Goal: Information Seeking & Learning: Learn about a topic

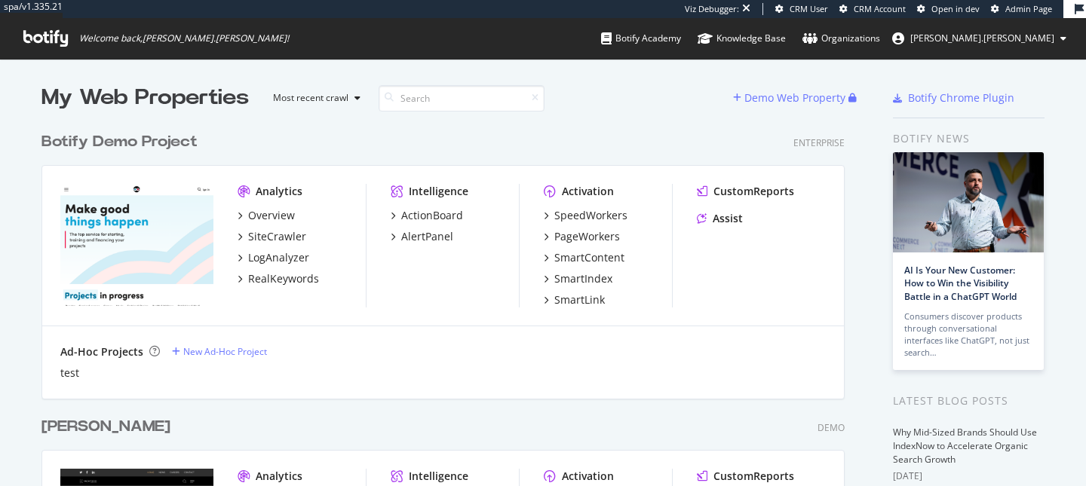
scroll to position [486, 1086]
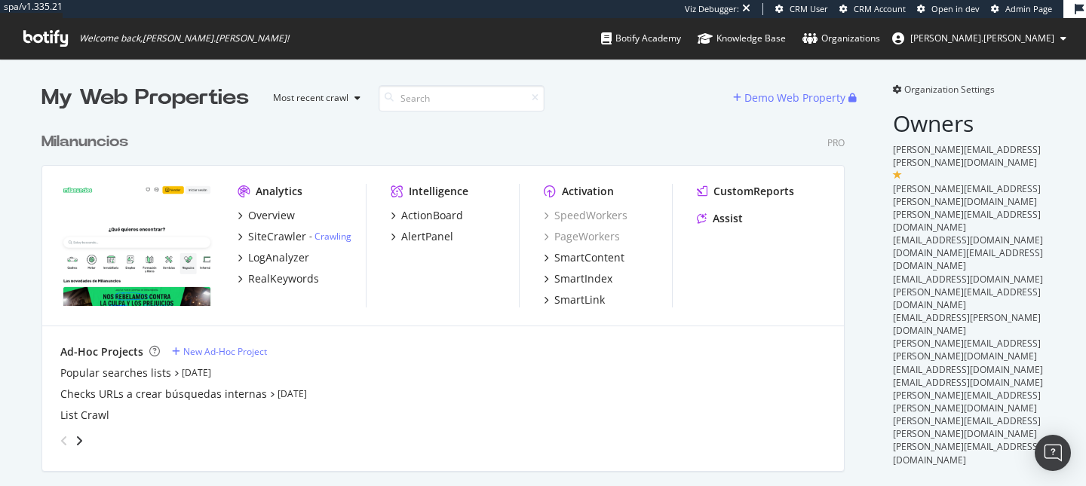
scroll to position [4268, 815]
click at [283, 286] on div "RealKeywords" at bounding box center [283, 278] width 71 height 15
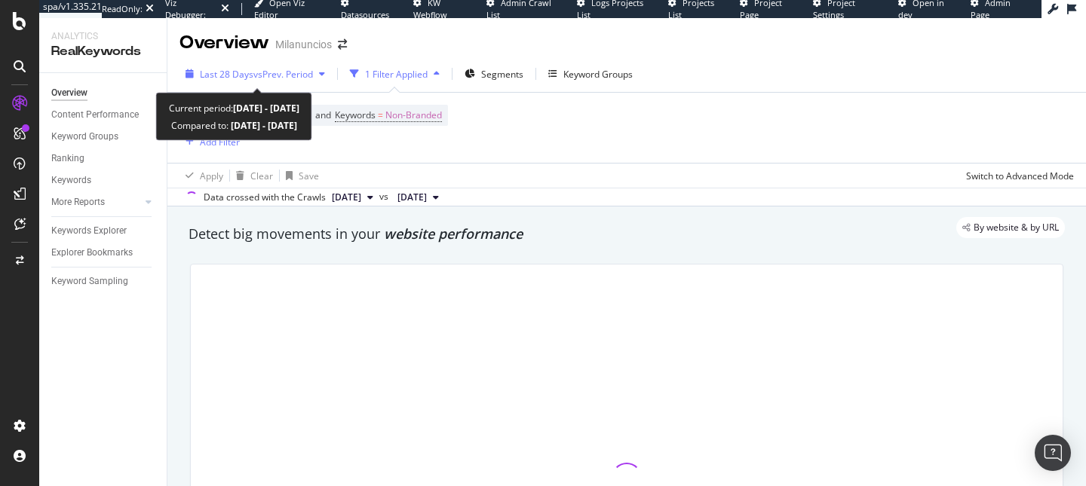
click at [250, 72] on span "Last 28 Days" at bounding box center [227, 74] width 54 height 13
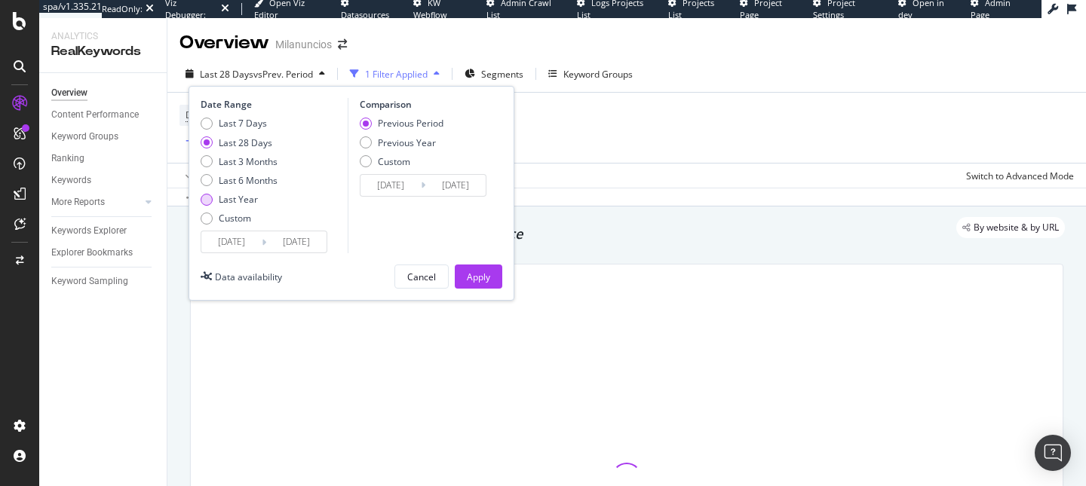
click at [240, 198] on div "Last Year" at bounding box center [238, 199] width 39 height 13
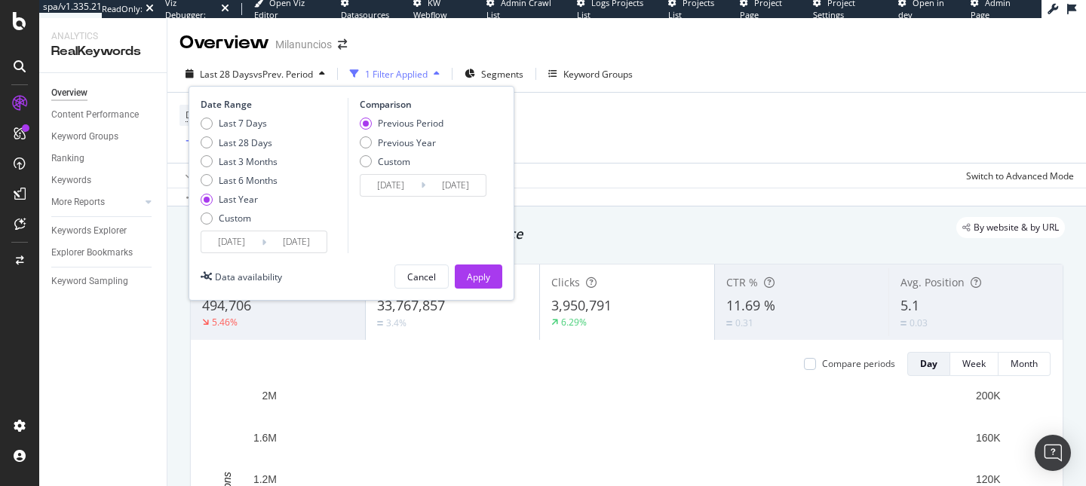
type input "[DATE]"
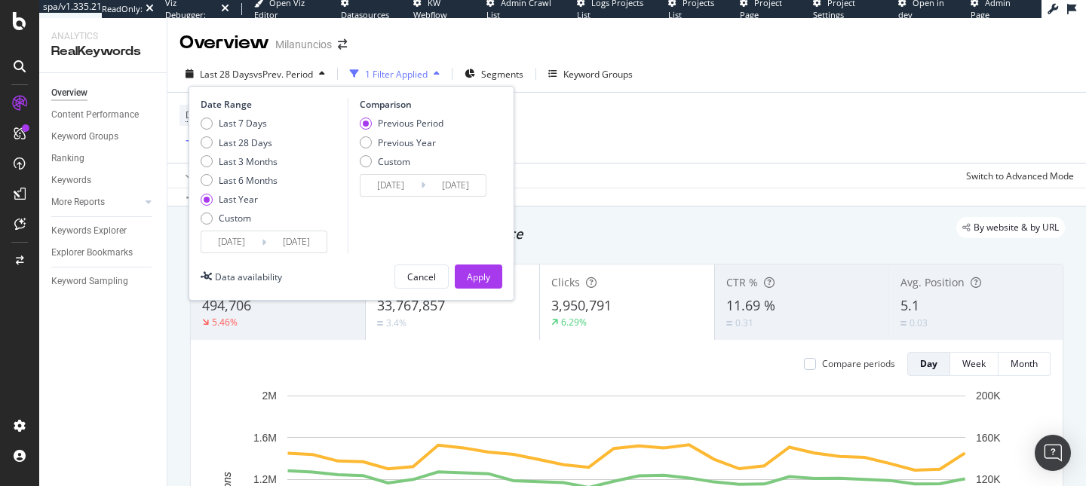
type input "2023/08/12"
type input "2024/08/10"
click at [480, 279] on div "Apply" at bounding box center [478, 277] width 23 height 13
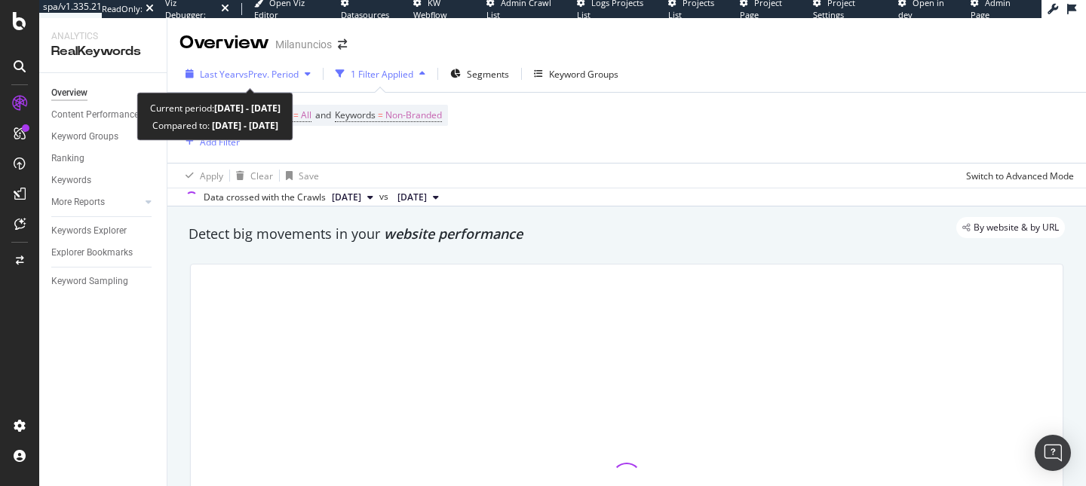
click at [277, 72] on span "vs Prev. Period" at bounding box center [269, 74] width 60 height 13
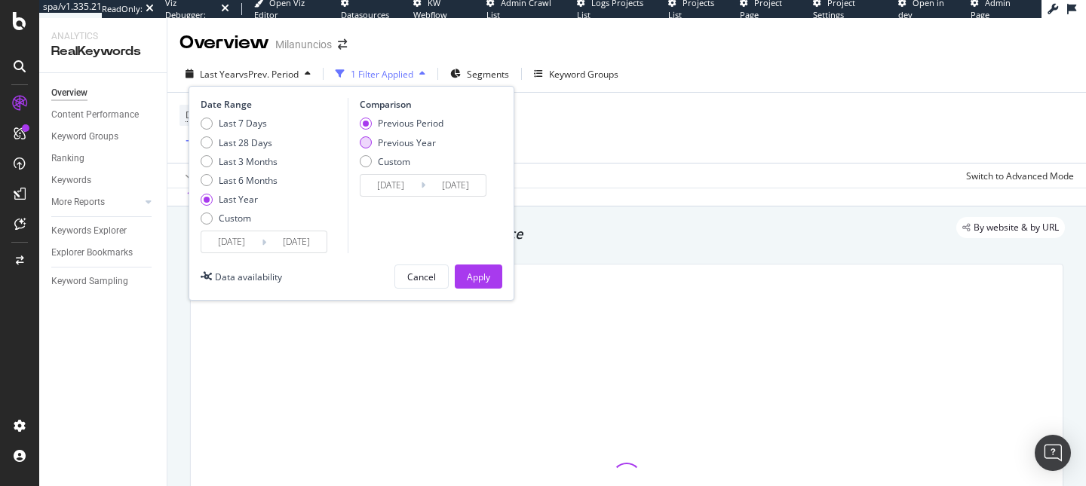
click at [382, 138] on div "Previous Year" at bounding box center [407, 142] width 58 height 13
type input "2023/08/13"
type input "[DATE]"
click at [487, 277] on div "Apply" at bounding box center [478, 277] width 23 height 13
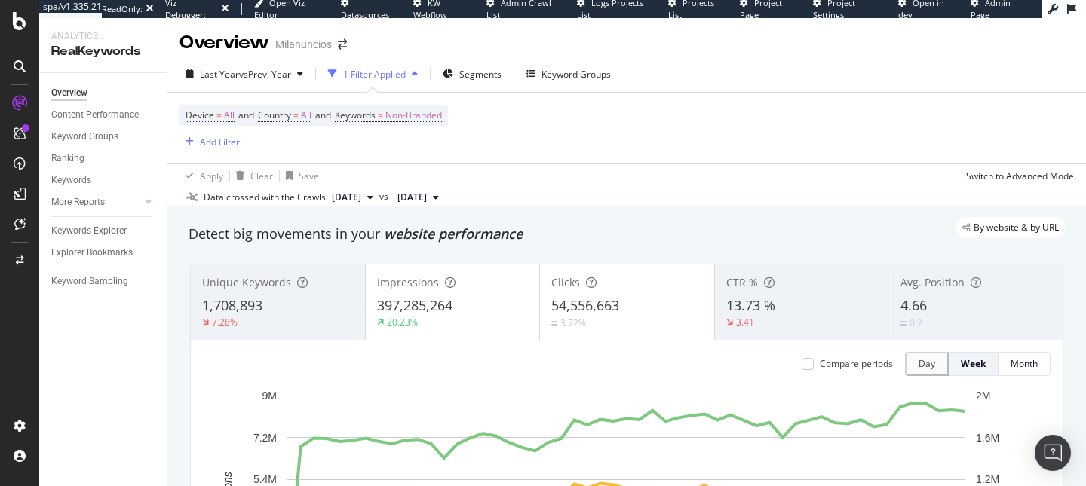
click at [605, 316] on div "3.72%" at bounding box center [627, 323] width 152 height 14
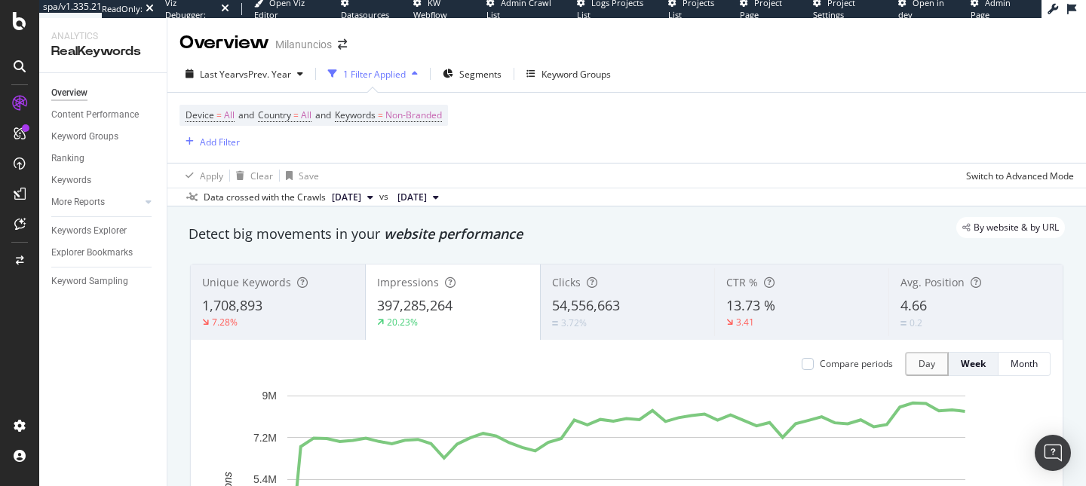
click at [566, 310] on span "54,556,663" at bounding box center [586, 305] width 68 height 18
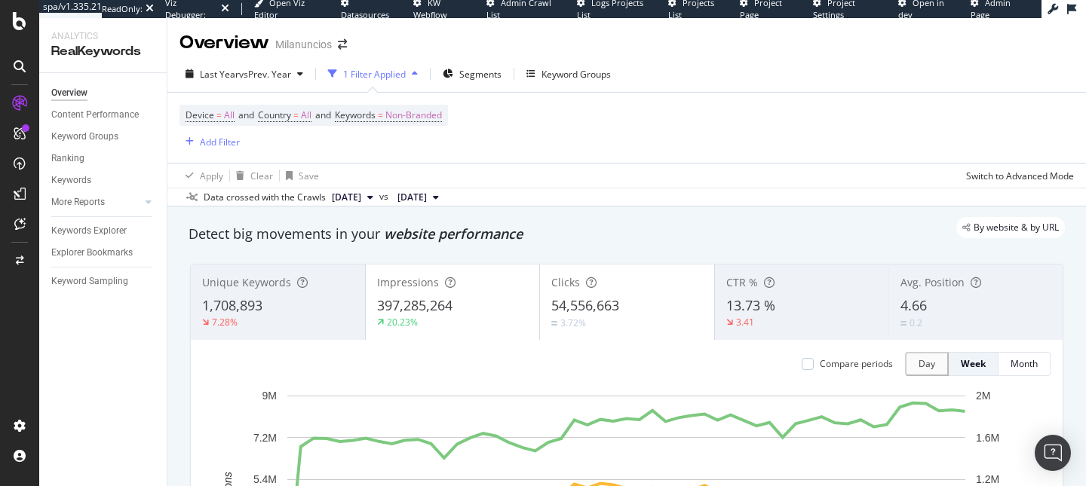
click at [478, 308] on div "397,285,264" at bounding box center [453, 306] width 152 height 20
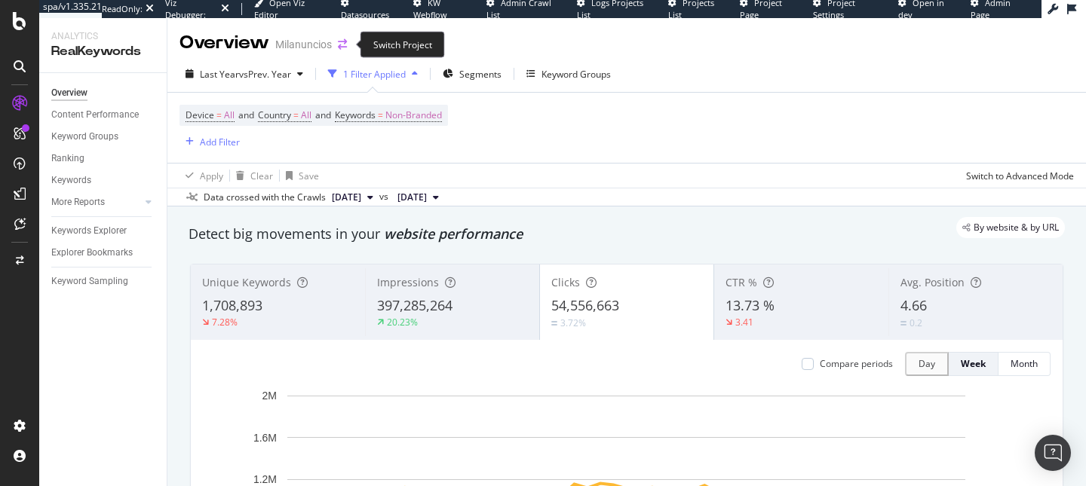
click at [342, 41] on icon "arrow-right-arrow-left" at bounding box center [342, 44] width 9 height 11
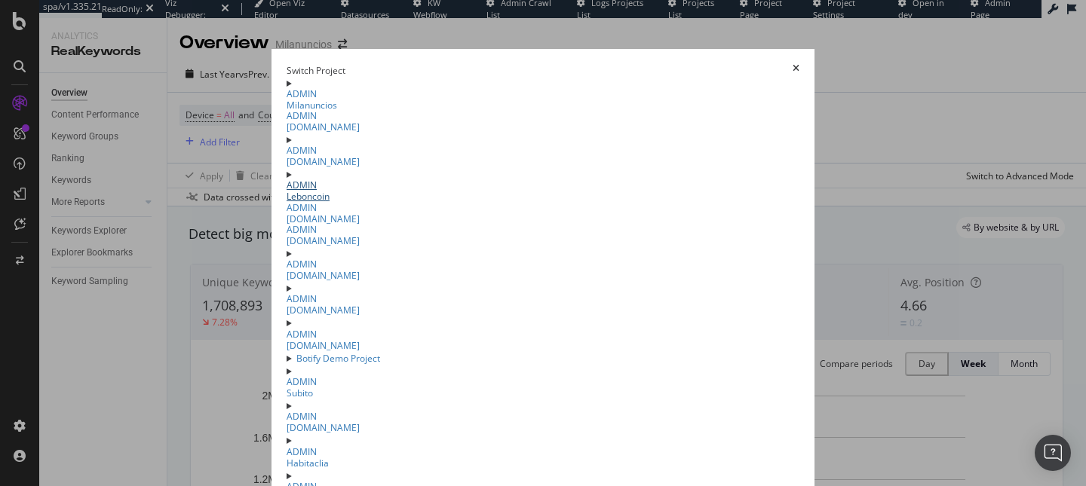
click at [287, 203] on link "ADMIN Leboncoin" at bounding box center [543, 192] width 513 height 22
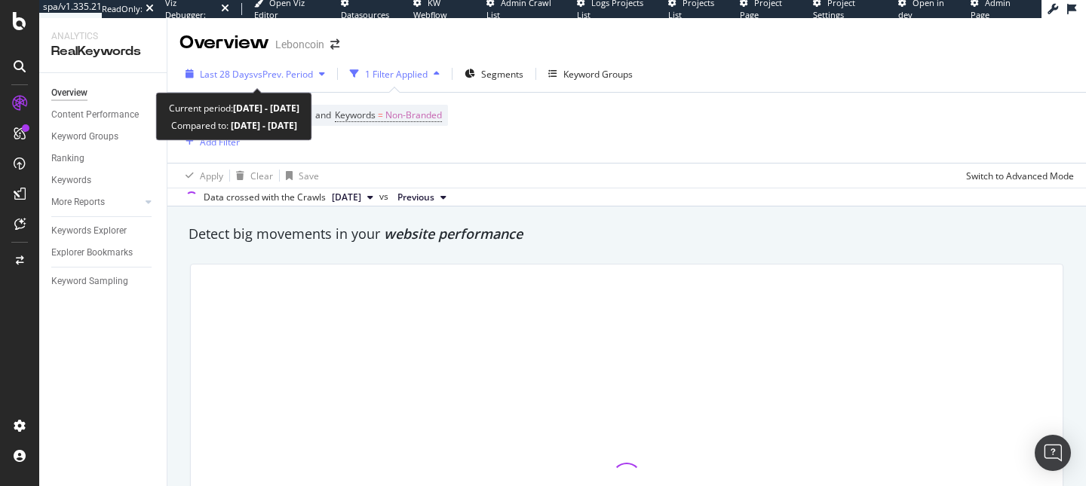
click at [287, 81] on div "Last 28 Days vs Prev. Period" at bounding box center [255, 74] width 152 height 23
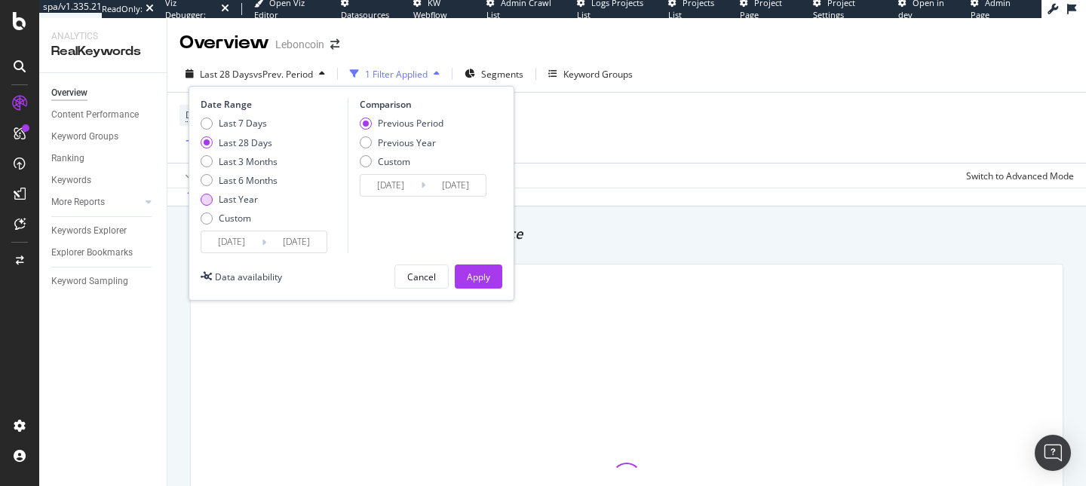
click at [257, 193] on div "Last Year" at bounding box center [239, 199] width 77 height 13
type input "2024/08/11"
type input "2023/08/12"
type input "2024/08/10"
click at [413, 139] on div "Previous Year" at bounding box center [407, 142] width 58 height 13
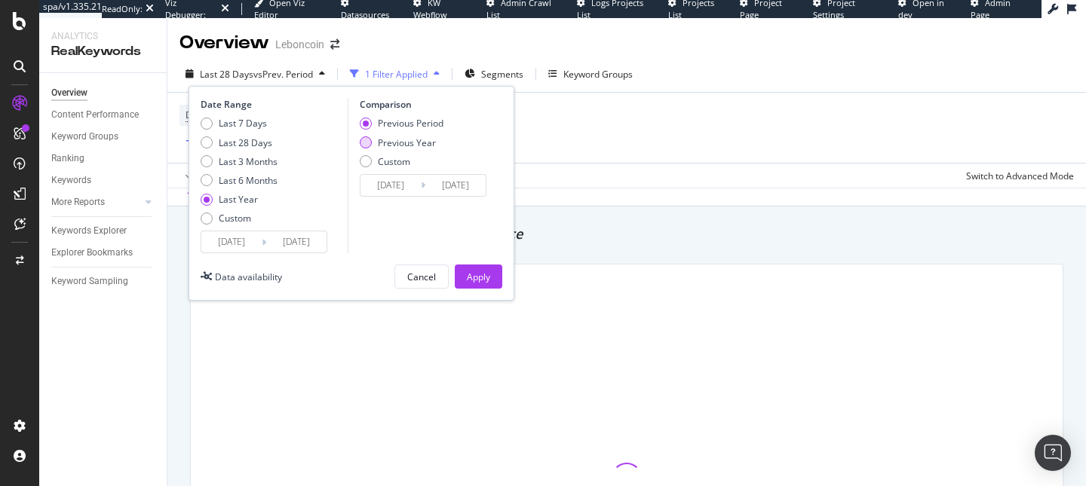
type input "2023/08/13"
type input "2024/08/11"
click at [483, 275] on div "Apply" at bounding box center [478, 277] width 23 height 13
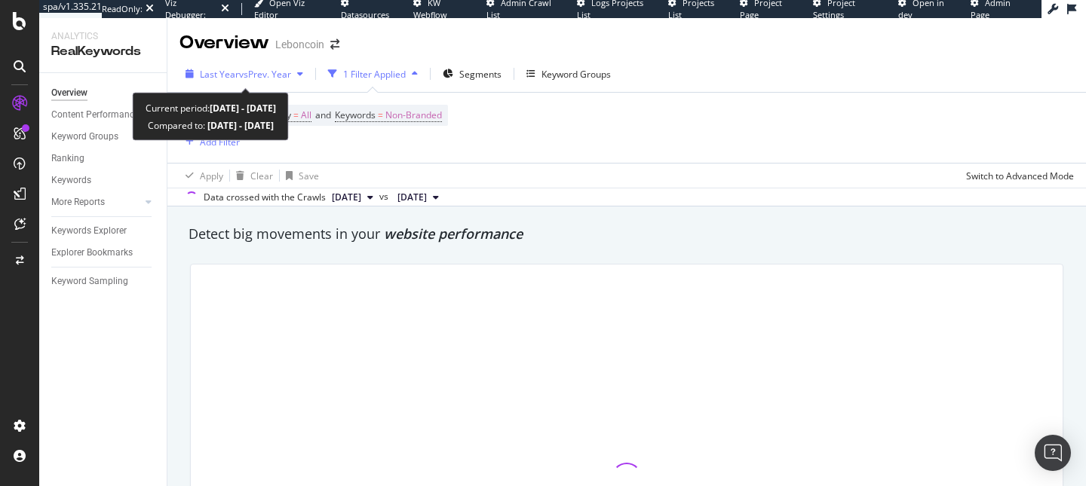
click at [273, 64] on div "Last Year vs Prev. Year" at bounding box center [244, 74] width 130 height 23
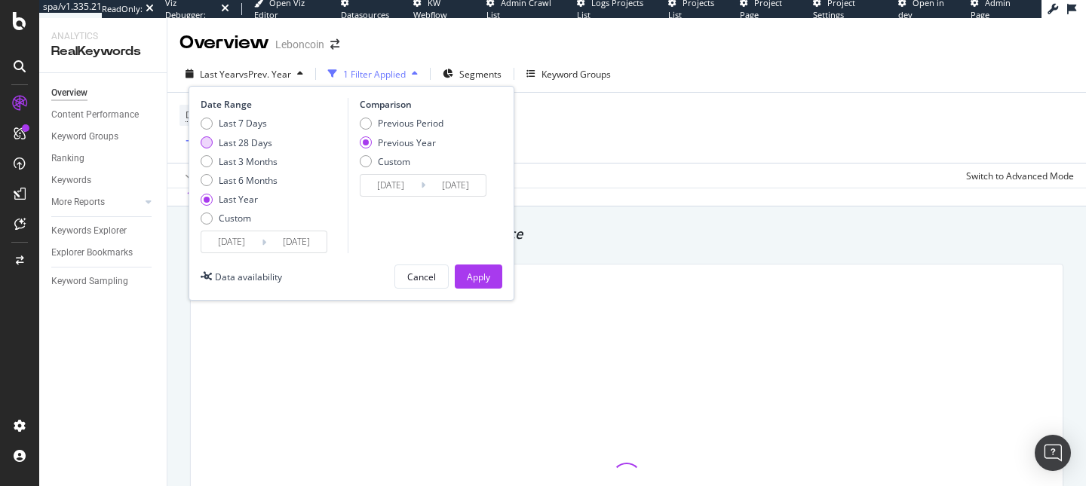
click at [248, 138] on div "Last 28 Days" at bounding box center [246, 142] width 54 height 13
type input "2025/07/14"
type input "2024/07/15"
drag, startPoint x: 491, startPoint y: 268, endPoint x: 482, endPoint y: 225, distance: 43.9
click at [491, 268] on button "Apply" at bounding box center [479, 277] width 48 height 24
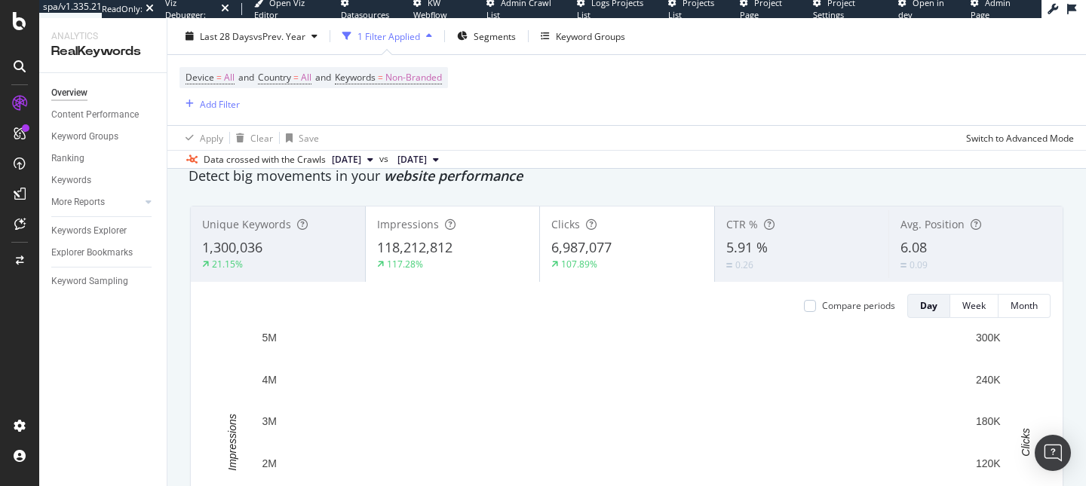
scroll to position [57, 0]
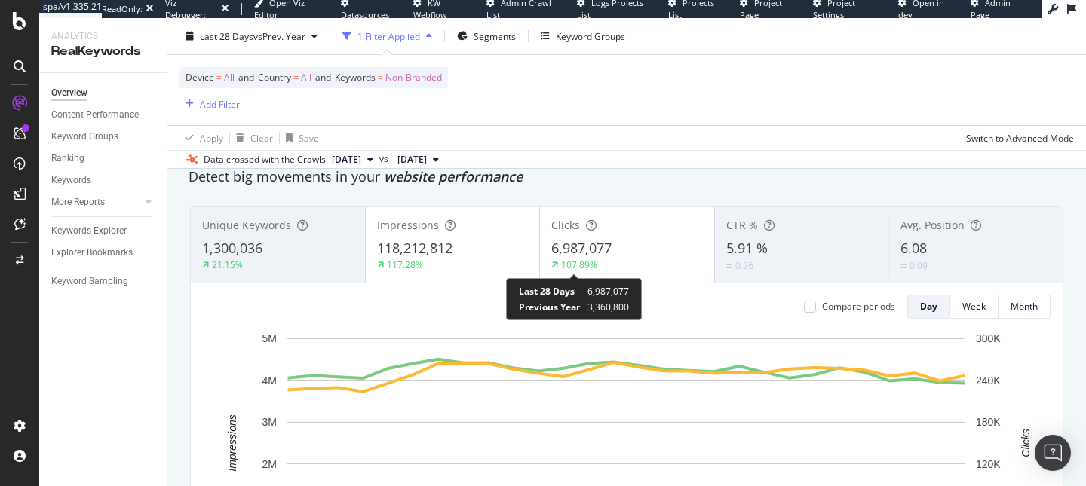
click at [475, 250] on div "118,212,812" at bounding box center [453, 249] width 152 height 20
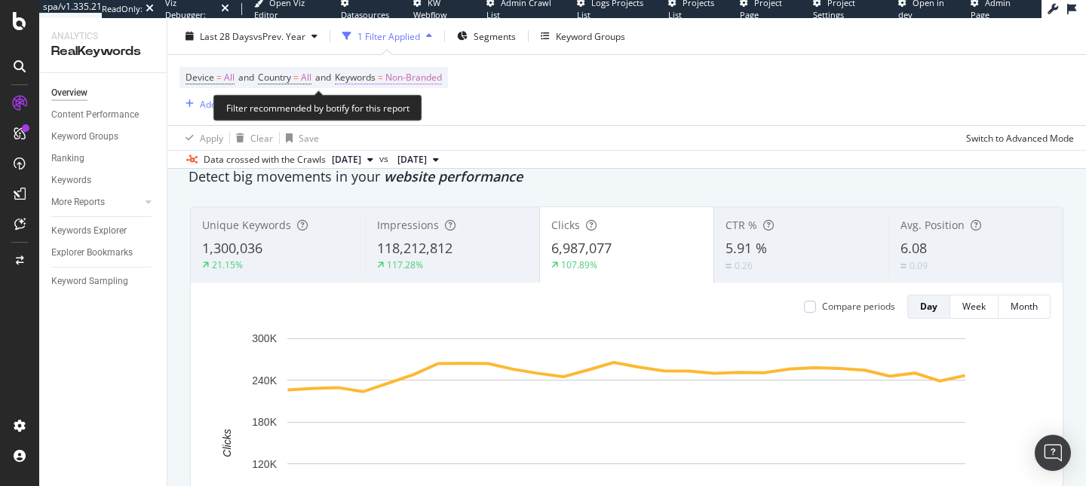
click at [418, 72] on span "Non-Branded" at bounding box center [413, 77] width 57 height 21
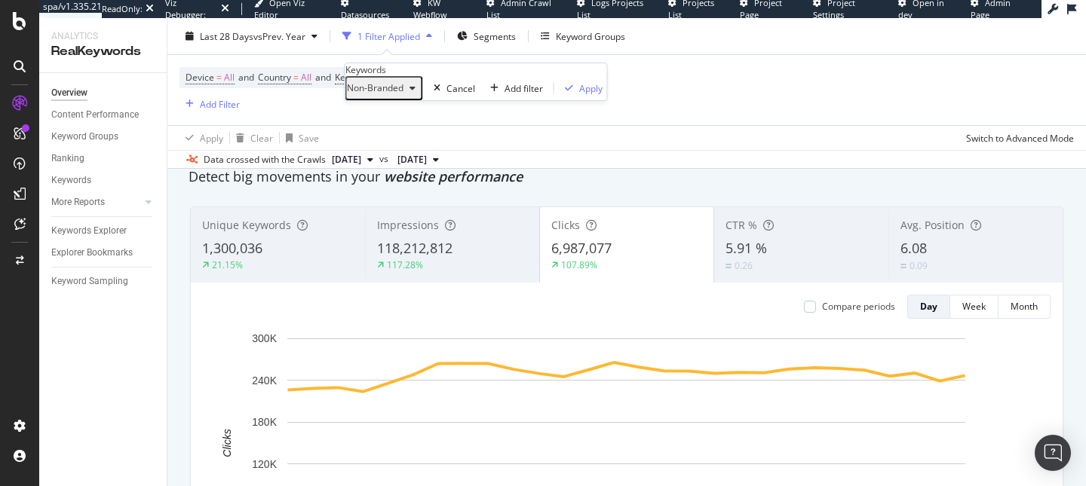
click at [403, 94] on span "Non-Branded" at bounding box center [375, 87] width 57 height 13
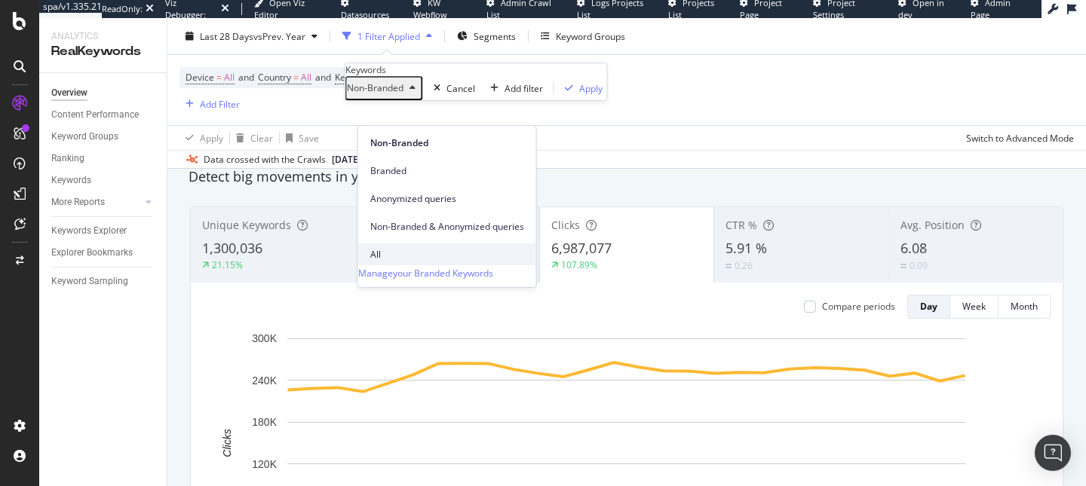
click at [391, 248] on span "All" at bounding box center [447, 255] width 154 height 14
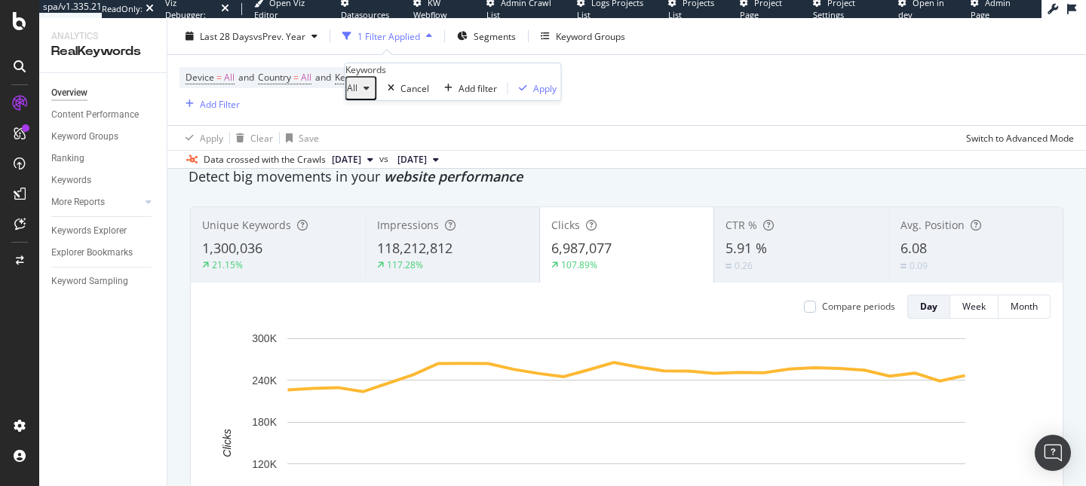
click at [514, 100] on div "All Cancel Add filter Apply" at bounding box center [453, 88] width 216 height 24
click at [513, 100] on div "All Cancel Add filter Apply" at bounding box center [453, 88] width 216 height 24
click at [533, 95] on div "Apply" at bounding box center [544, 88] width 23 height 13
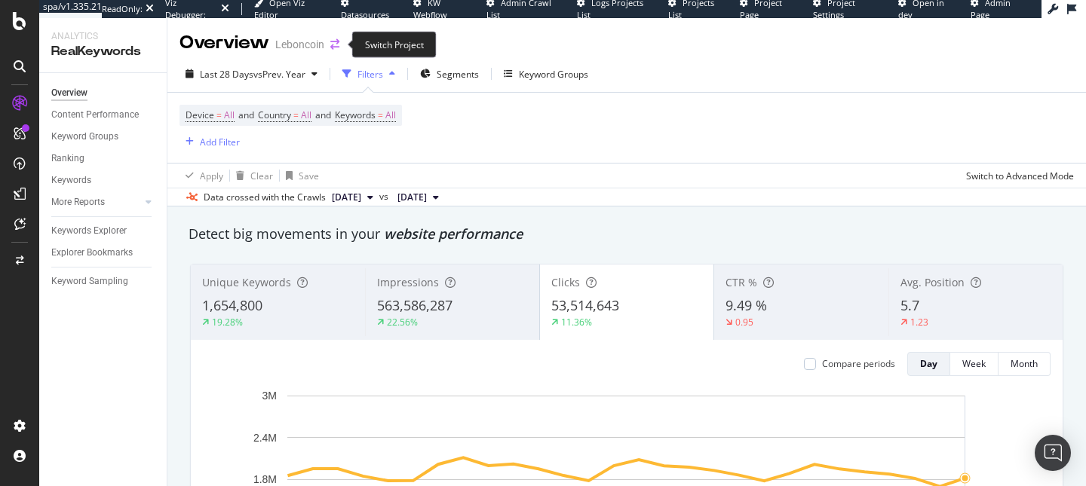
click at [334, 39] on icon "arrow-right-arrow-left" at bounding box center [334, 44] width 9 height 11
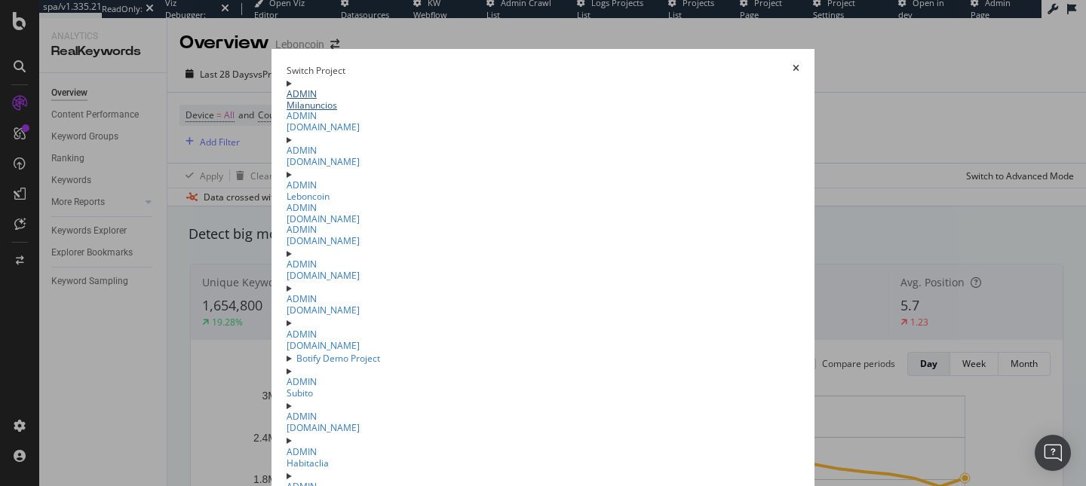
click at [287, 111] on link "ADMIN Milanuncios" at bounding box center [543, 101] width 513 height 22
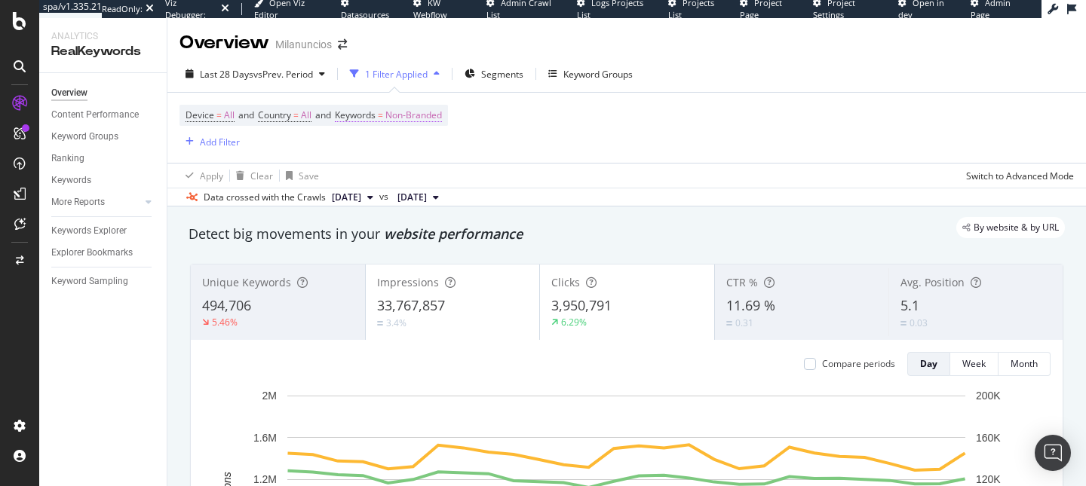
click at [364, 115] on span "Keywords" at bounding box center [355, 115] width 41 height 13
click at [402, 133] on span "Non-Branded" at bounding box center [375, 126] width 57 height 13
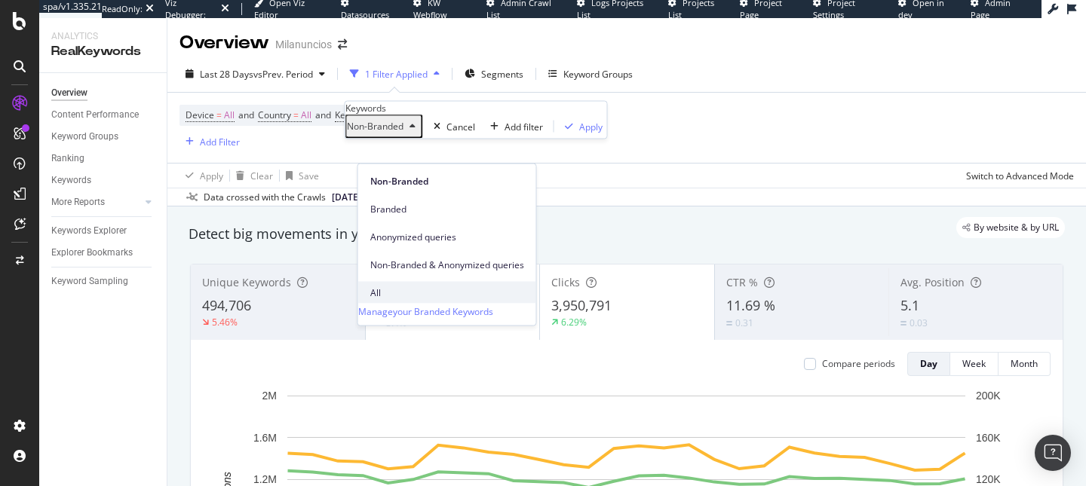
click at [388, 286] on span "All" at bounding box center [447, 293] width 154 height 14
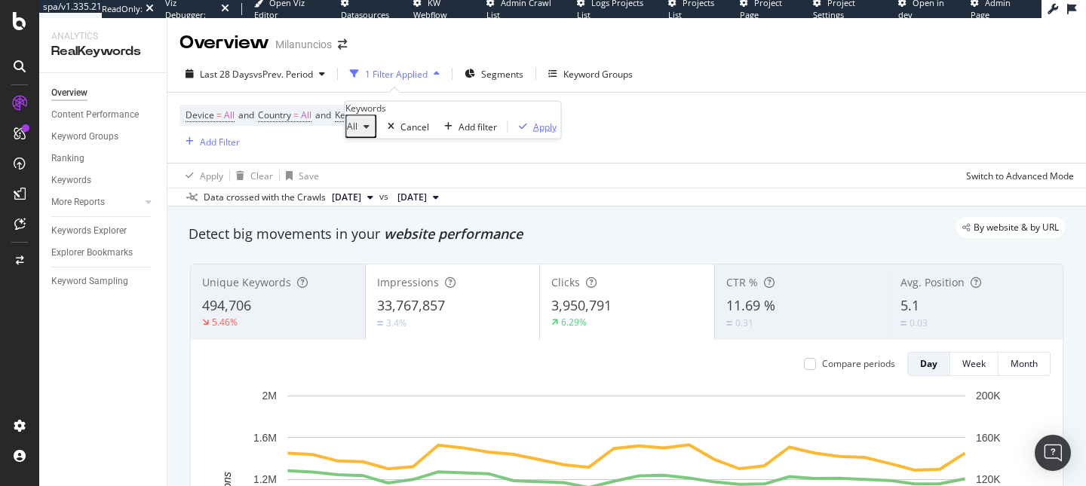
click at [533, 133] on div "Apply" at bounding box center [544, 126] width 23 height 13
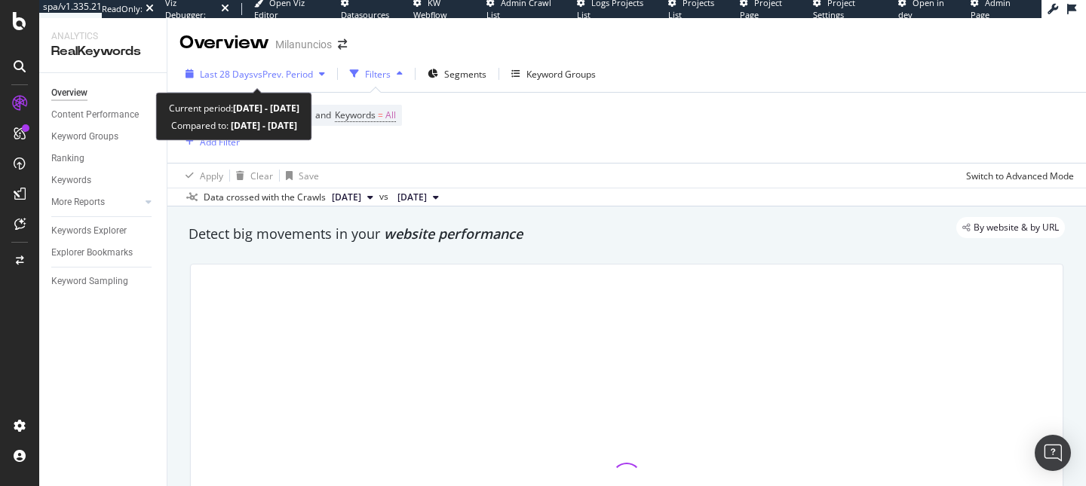
click at [305, 75] on span "vs Prev. Period" at bounding box center [283, 74] width 60 height 13
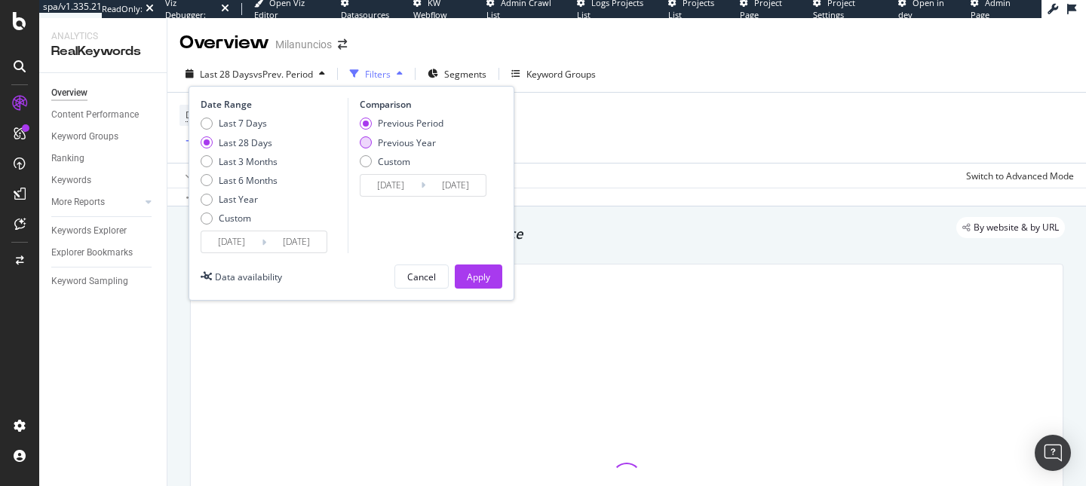
click at [418, 137] on div "Previous Year" at bounding box center [407, 142] width 58 height 13
type input "2024/07/15"
type input "2024/08/11"
click at [488, 280] on div "Apply" at bounding box center [478, 277] width 23 height 13
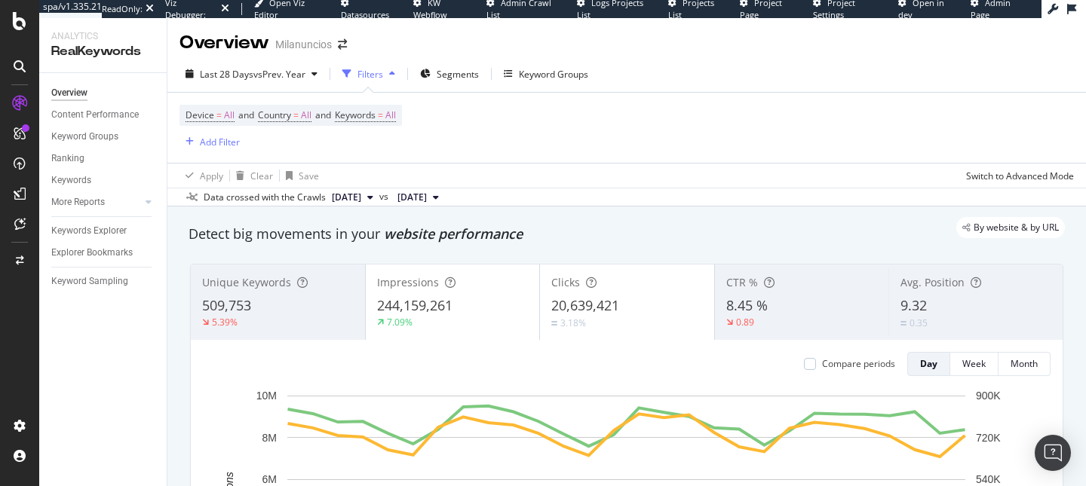
click at [329, 42] on div "Milanuncios" at bounding box center [303, 44] width 57 height 15
click at [347, 41] on icon "arrow-right-arrow-left" at bounding box center [342, 44] width 9 height 11
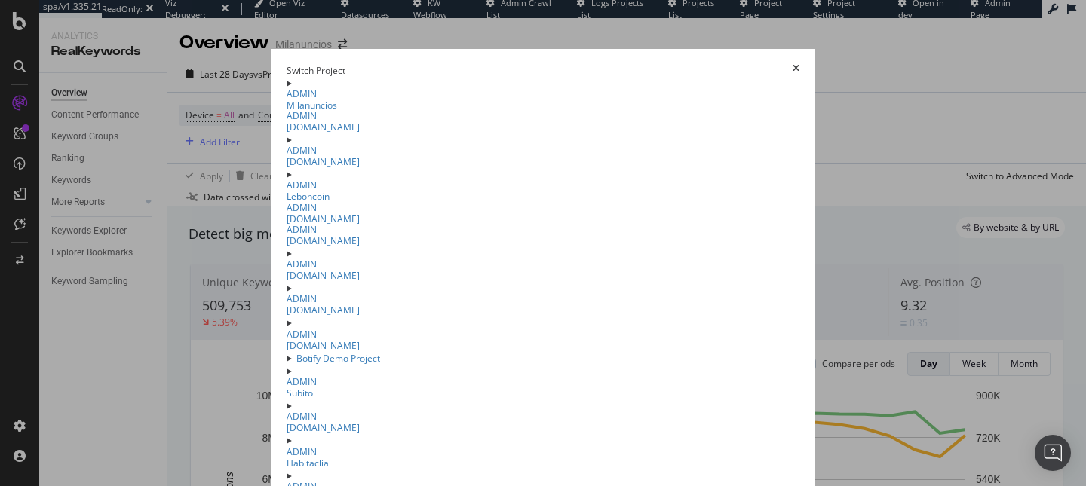
scroll to position [606, 0]
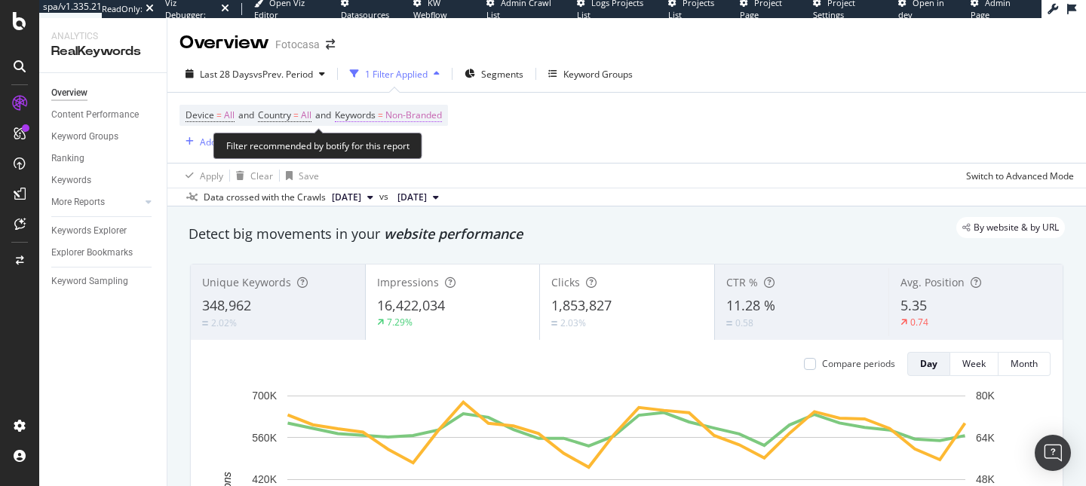
click at [418, 119] on span "Non-Branded" at bounding box center [413, 115] width 57 height 21
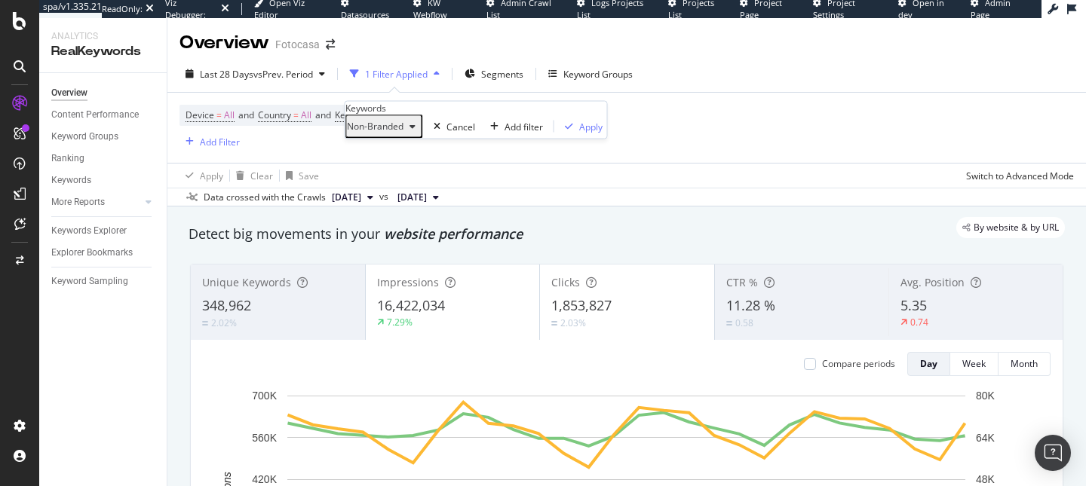
click at [403, 133] on span "Non-Branded" at bounding box center [375, 126] width 57 height 13
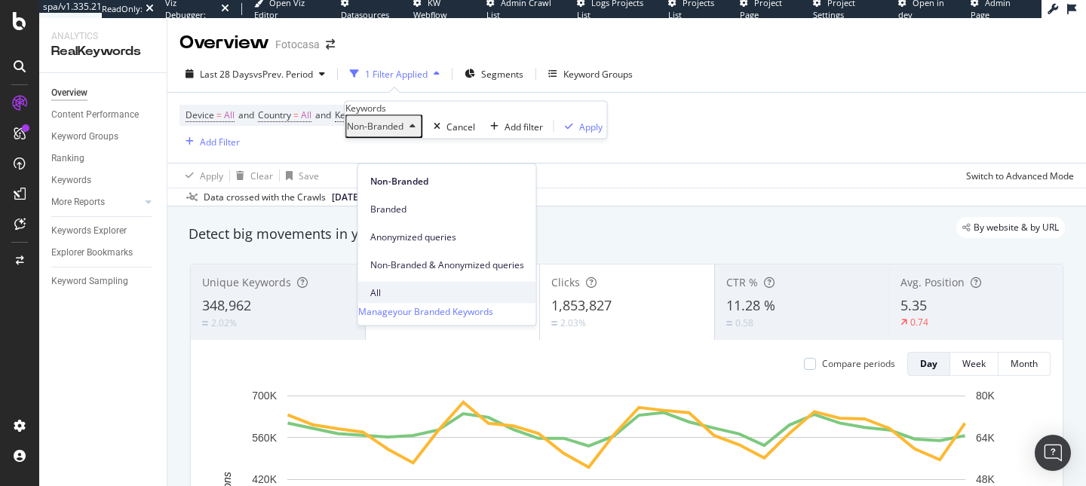
click at [395, 286] on span "All" at bounding box center [447, 293] width 154 height 14
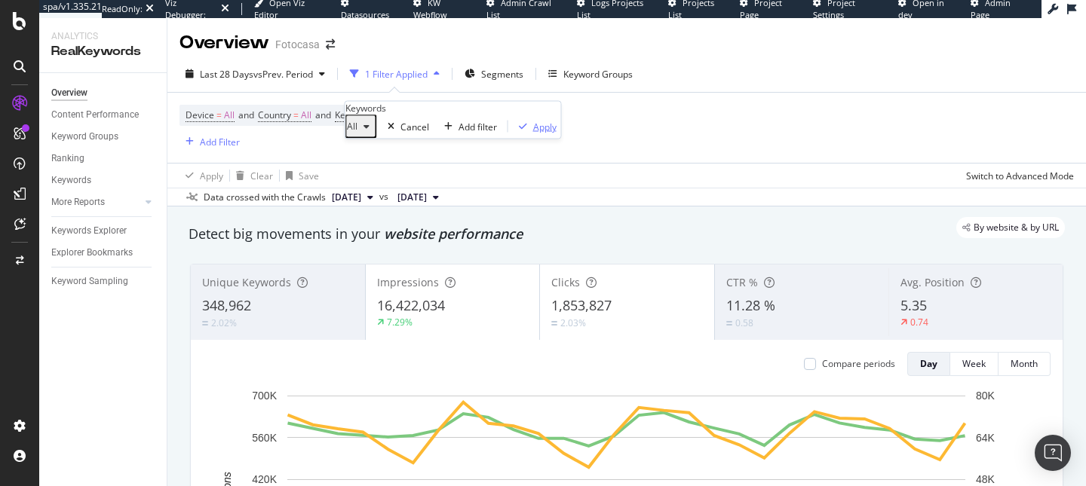
click at [533, 133] on div "Apply" at bounding box center [544, 126] width 23 height 13
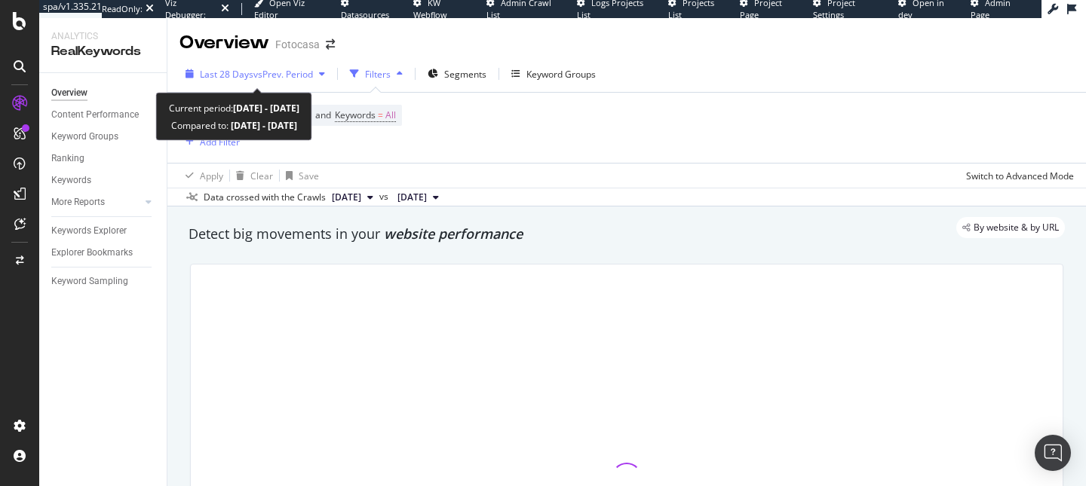
click at [277, 76] on span "vs Prev. Period" at bounding box center [283, 74] width 60 height 13
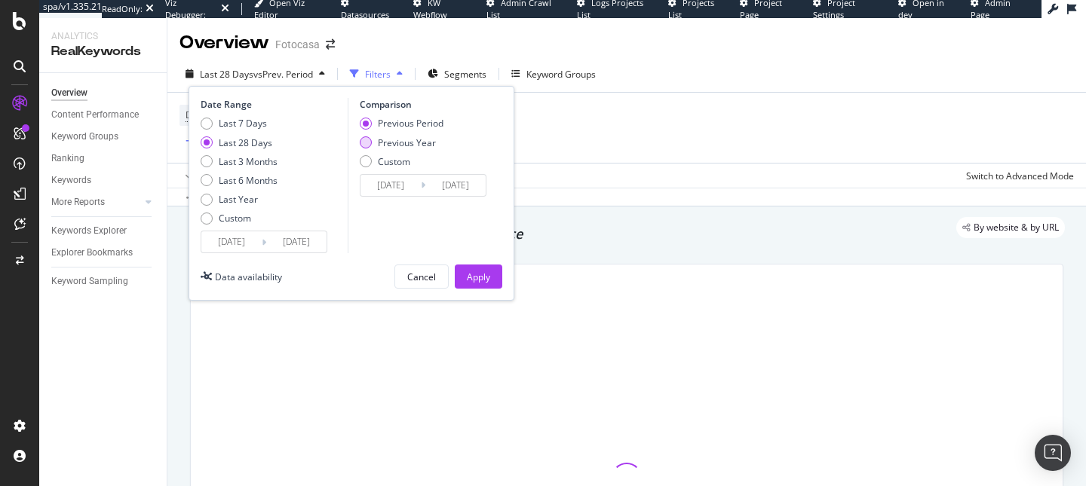
click at [397, 146] on div "Previous Year" at bounding box center [407, 142] width 58 height 13
type input "2024/07/15"
type input "2024/08/11"
click at [480, 274] on div "Apply" at bounding box center [478, 277] width 23 height 13
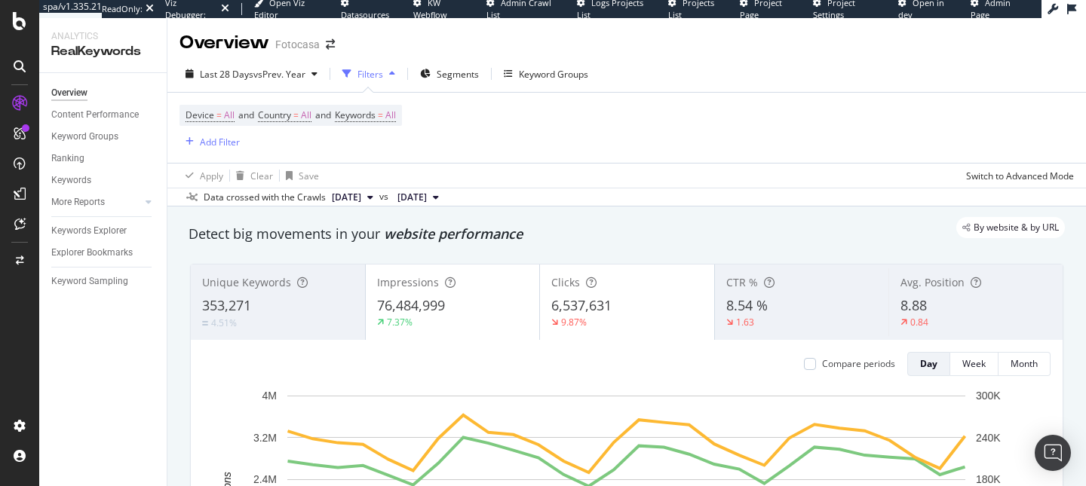
click at [318, 44] on div "Fotocasa" at bounding box center [297, 44] width 44 height 15
click at [328, 44] on icon "arrow-right-arrow-left" at bounding box center [330, 44] width 9 height 11
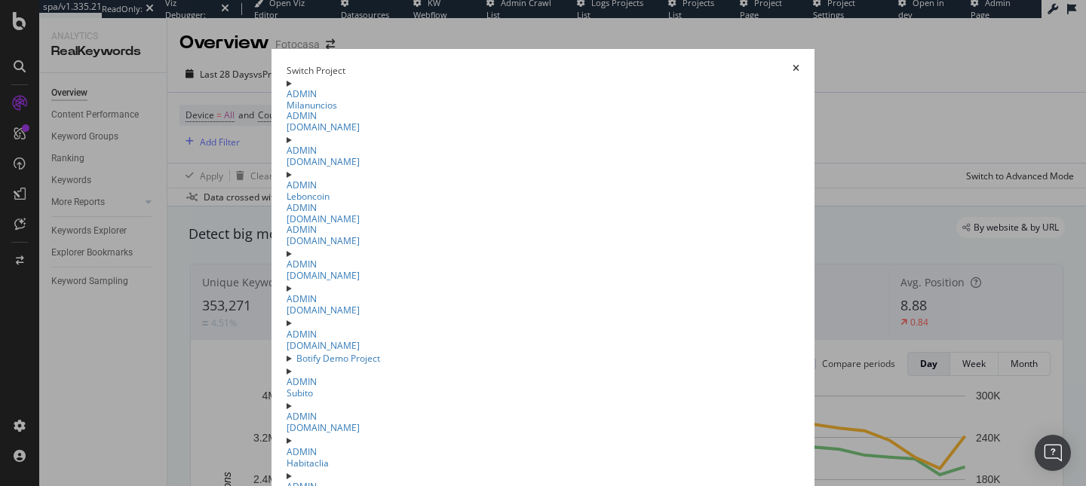
scroll to position [575, 0]
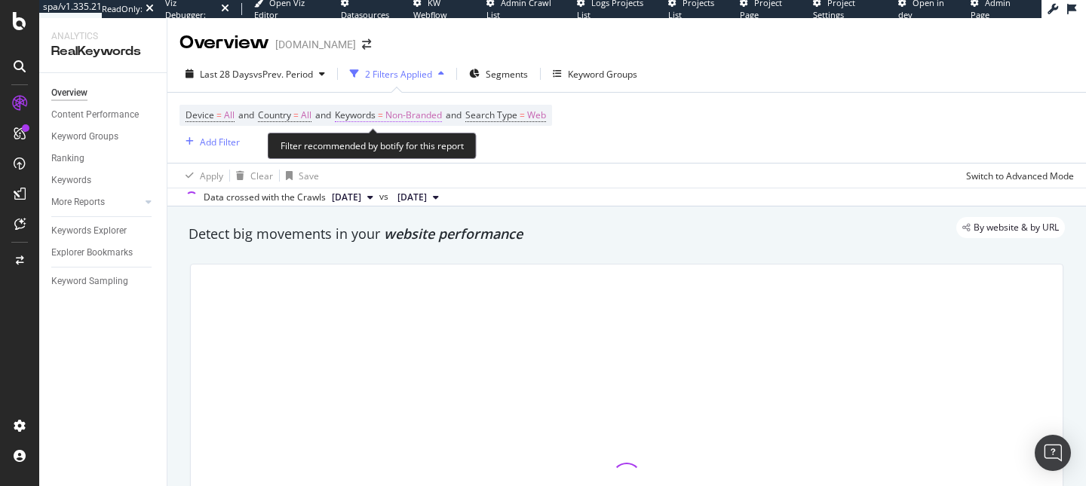
click at [408, 116] on span "Non-Branded" at bounding box center [413, 115] width 57 height 21
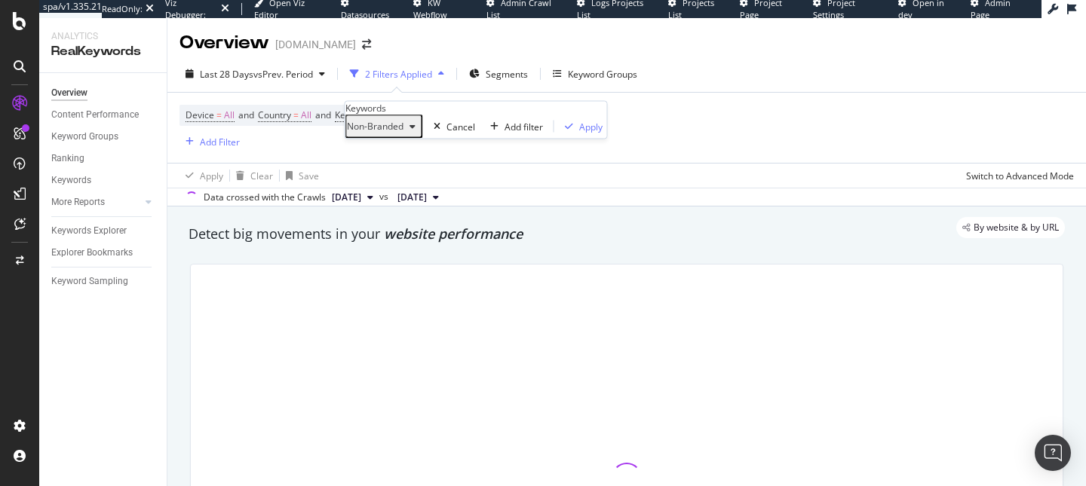
click at [385, 133] on span "Non-Branded" at bounding box center [375, 126] width 57 height 13
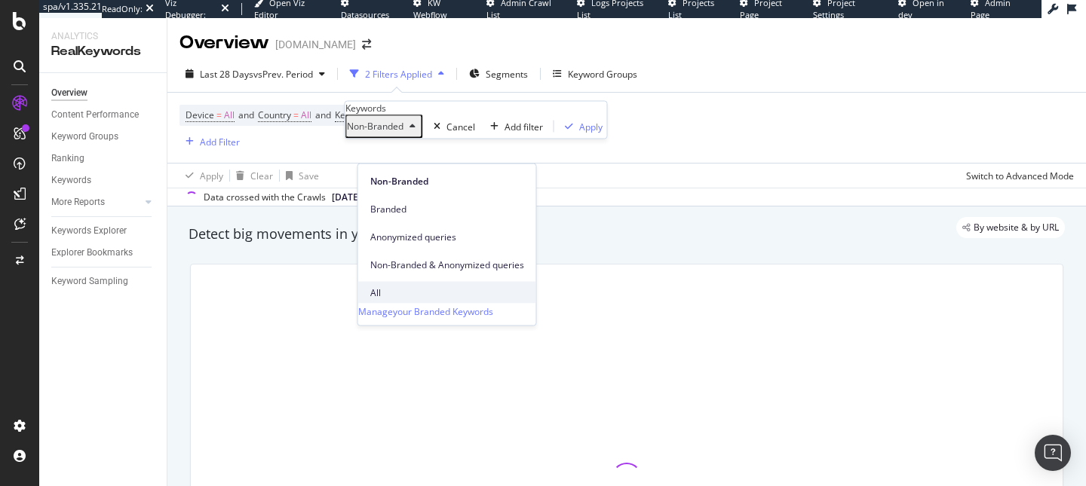
click at [385, 286] on span "All" at bounding box center [447, 293] width 154 height 14
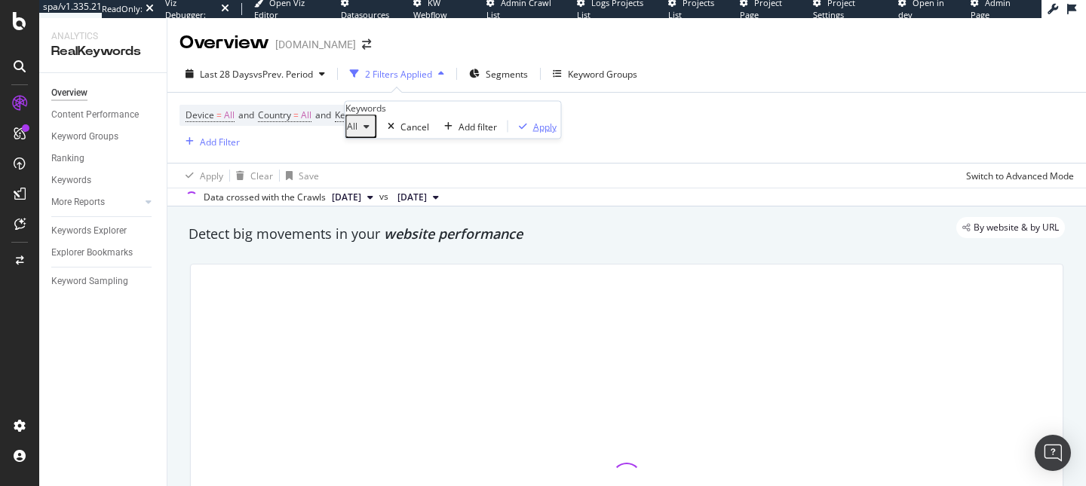
click at [513, 131] on div "button" at bounding box center [523, 126] width 20 height 9
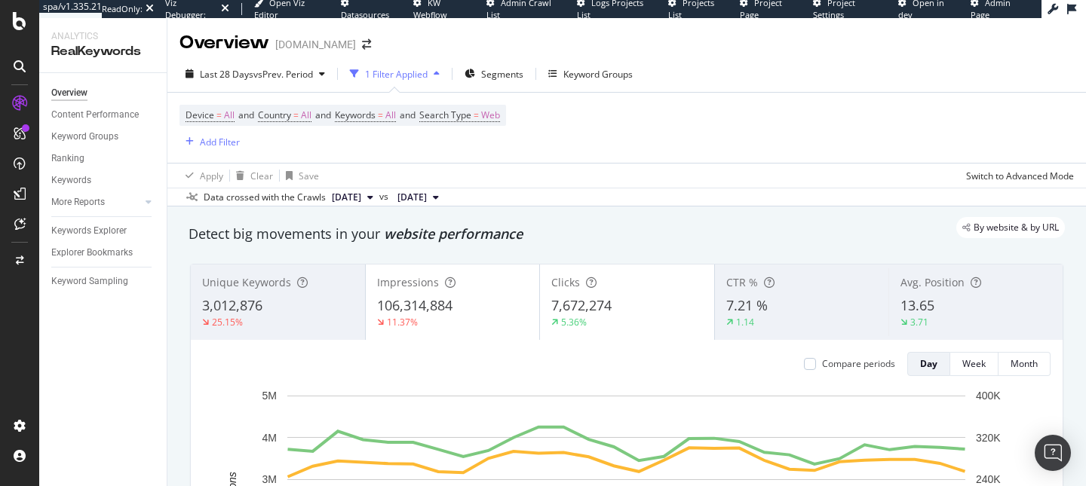
click at [310, 48] on div "Coches.net" at bounding box center [315, 44] width 81 height 15
click at [362, 42] on icon "arrow-right-arrow-left" at bounding box center [366, 44] width 9 height 11
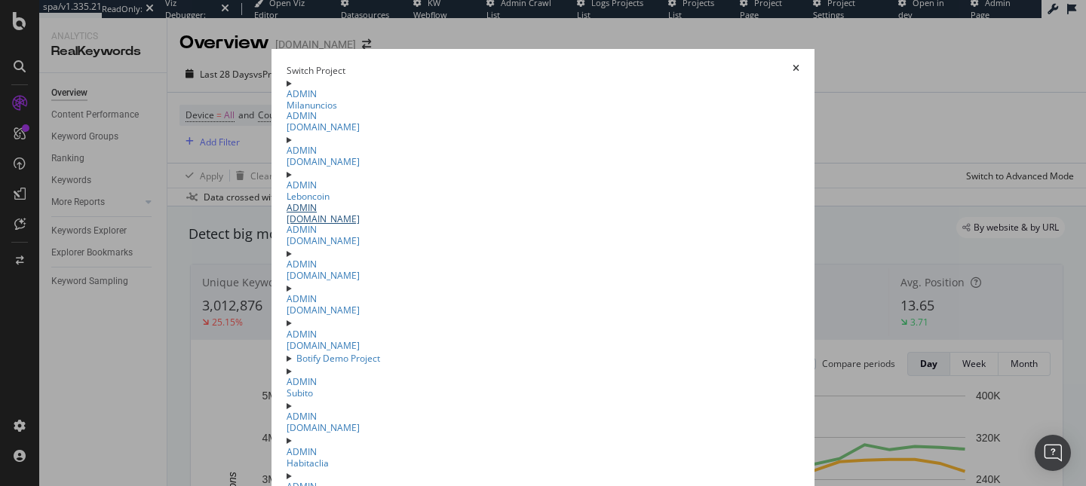
scroll to position [414, 0]
click at [287, 378] on link "ADMIN Subito" at bounding box center [543, 389] width 513 height 22
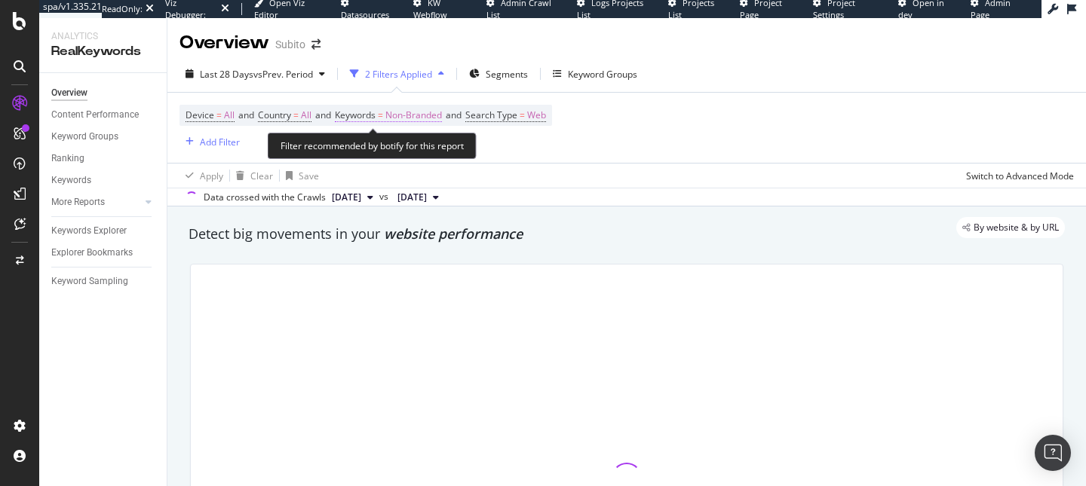
click at [426, 124] on span "Non-Branded" at bounding box center [413, 115] width 57 height 21
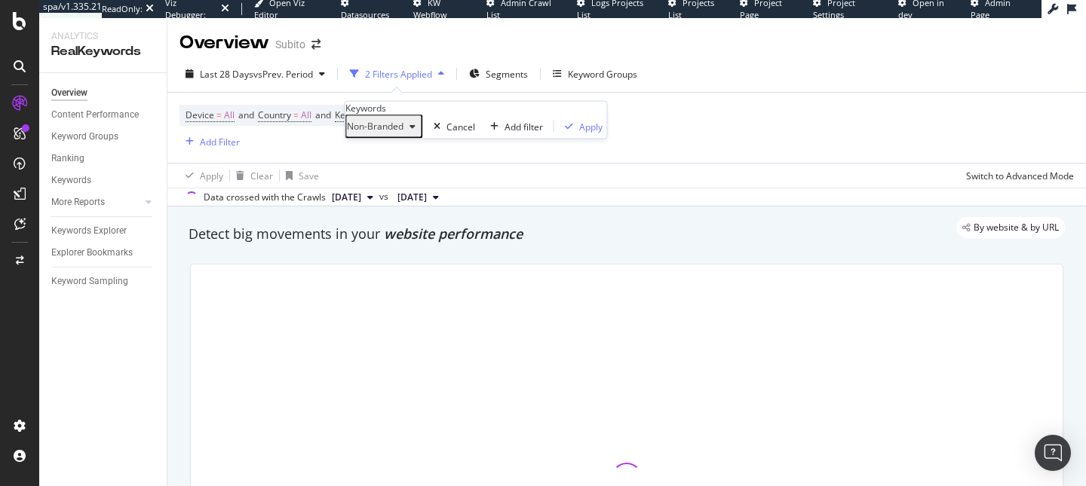
click at [403, 133] on span "Non-Branded" at bounding box center [375, 126] width 57 height 13
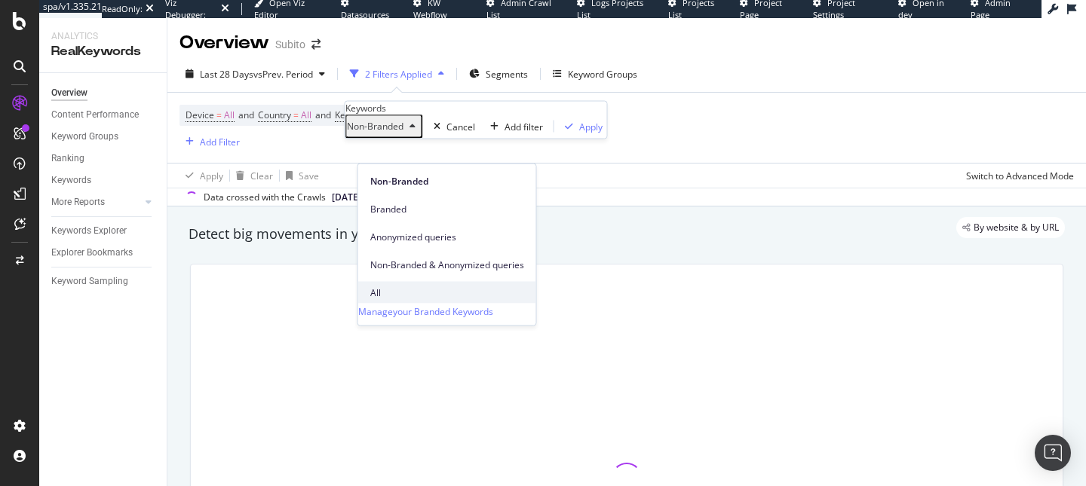
click at [402, 286] on span "All" at bounding box center [447, 293] width 154 height 14
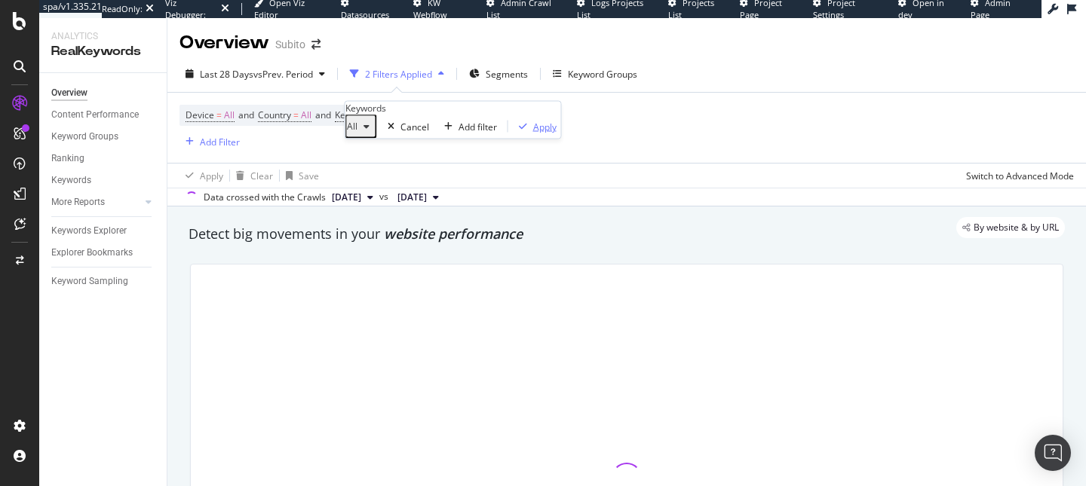
click at [533, 133] on div "Apply" at bounding box center [544, 126] width 23 height 13
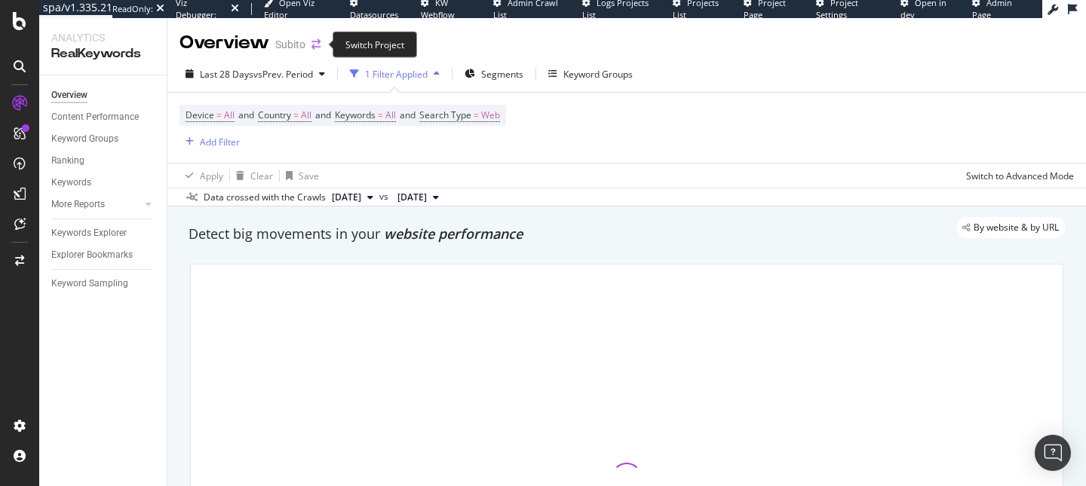
click at [319, 42] on icon "arrow-right-arrow-left" at bounding box center [315, 44] width 9 height 11
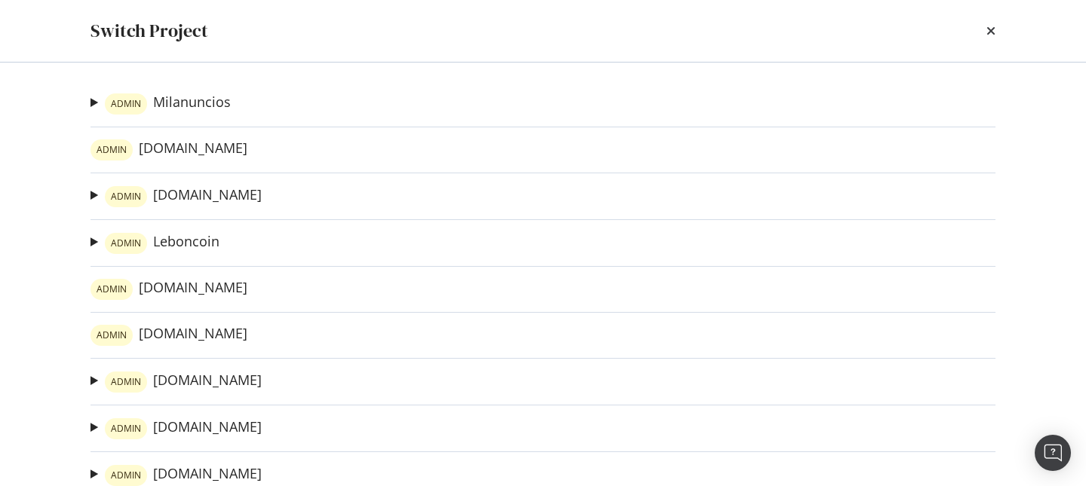
click at [1001, 26] on div "Switch Project" at bounding box center [542, 31] width 965 height 62
click at [987, 35] on icon "times" at bounding box center [990, 31] width 9 height 12
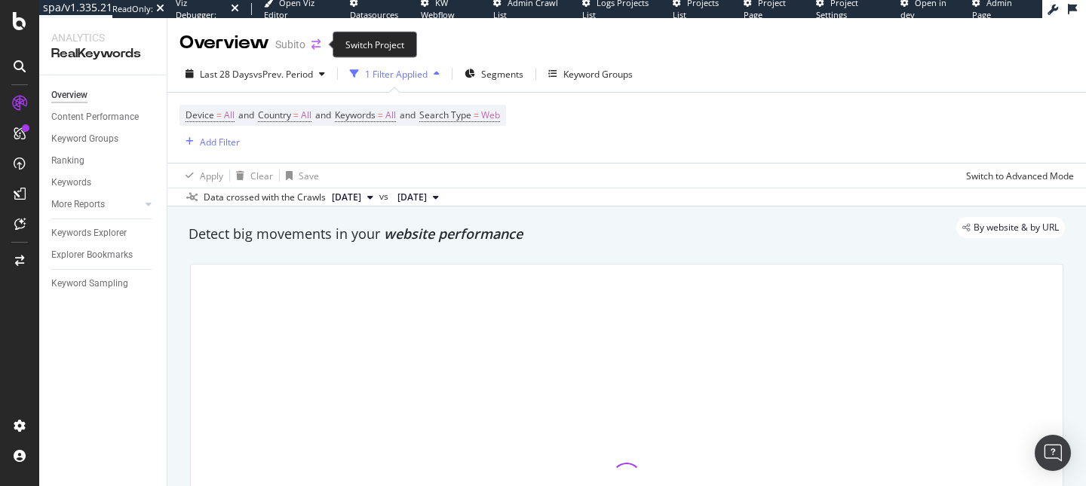
click at [314, 46] on icon "arrow-right-arrow-left" at bounding box center [315, 44] width 9 height 11
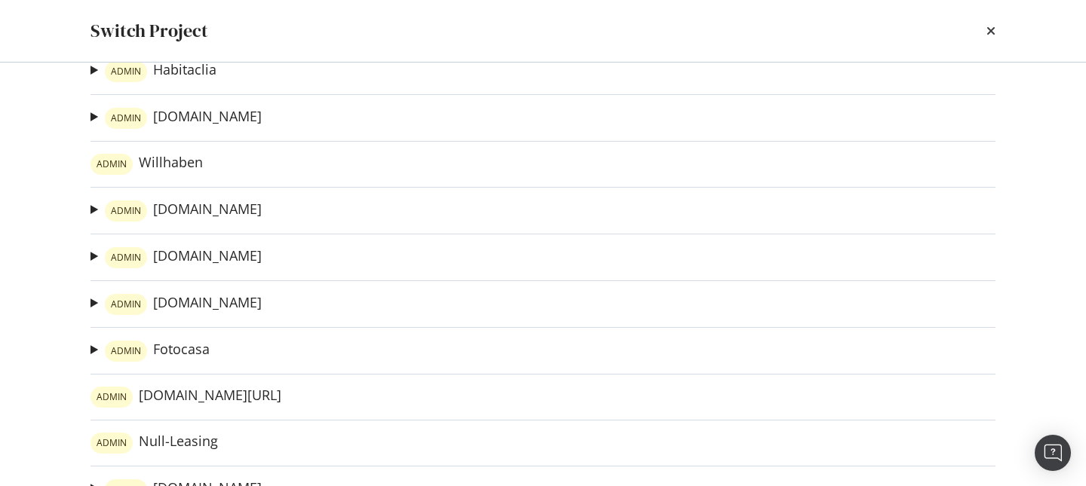
scroll to position [588, 0]
click at [204, 125] on link "ADMIN Marktplaats.nl" at bounding box center [183, 119] width 157 height 21
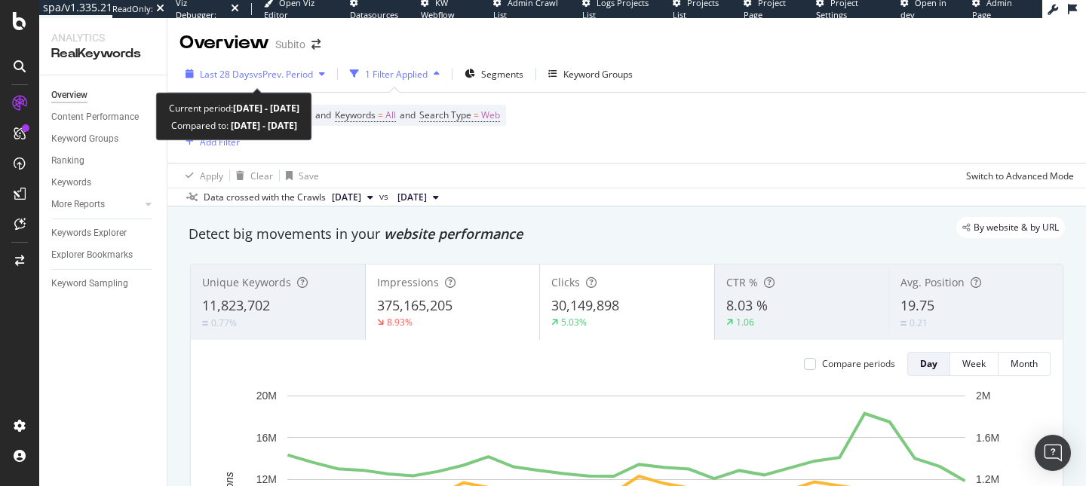
click at [311, 75] on span "vs Prev. Period" at bounding box center [283, 74] width 60 height 13
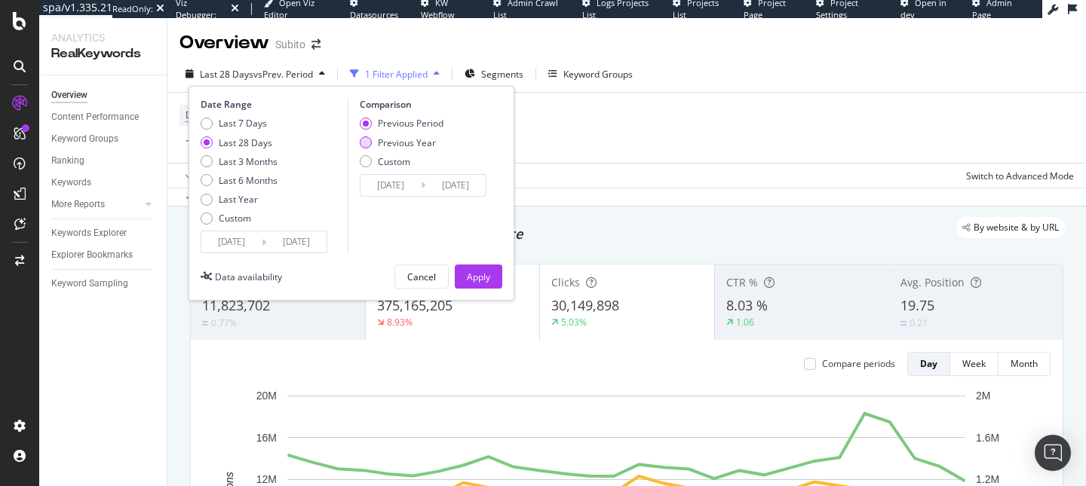
click at [386, 139] on div "Previous Year" at bounding box center [407, 142] width 58 height 13
type input "2024/07/15"
type input "2024/08/11"
click at [480, 274] on div "Apply" at bounding box center [478, 277] width 23 height 13
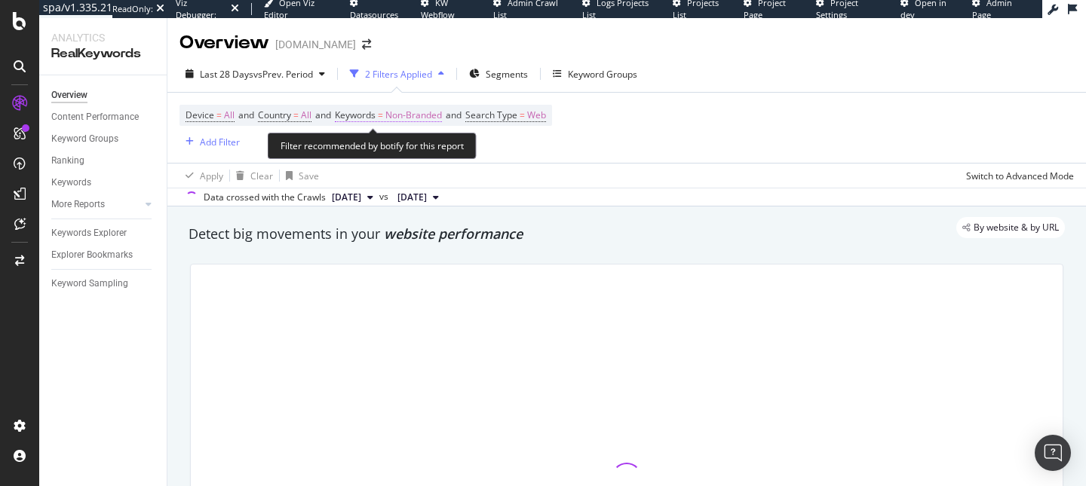
click at [425, 118] on span "Non-Branded" at bounding box center [413, 115] width 57 height 21
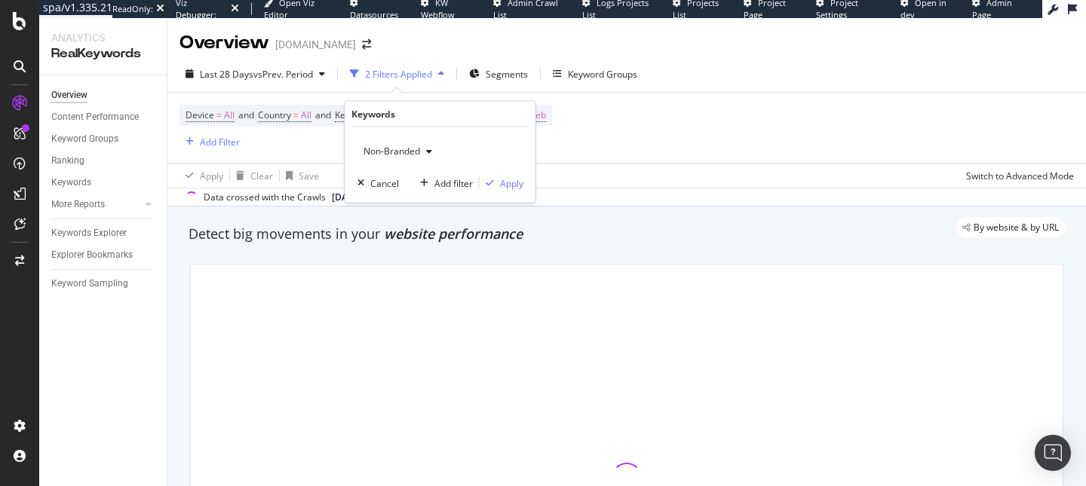
click at [414, 155] on span "Non-Branded" at bounding box center [388, 151] width 63 height 13
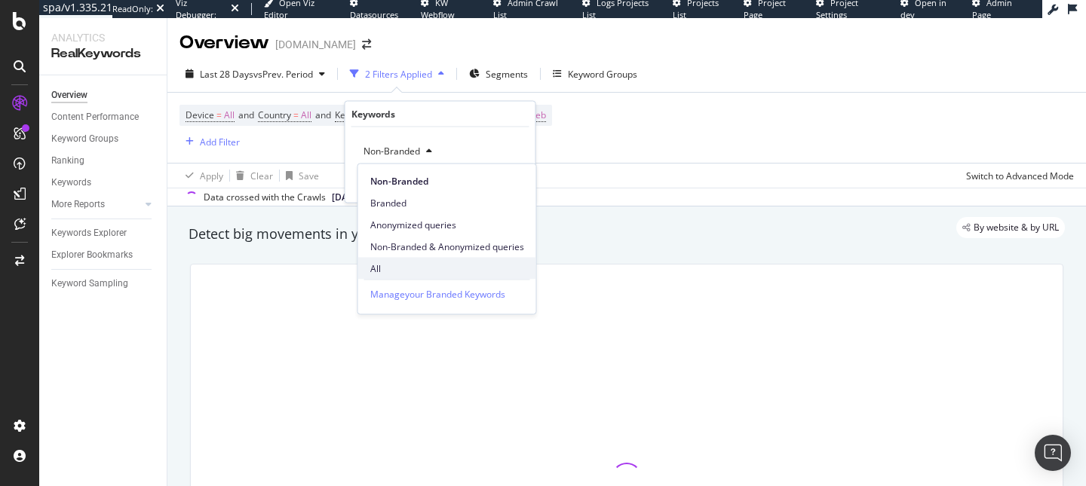
click at [395, 262] on span "All" at bounding box center [447, 269] width 154 height 14
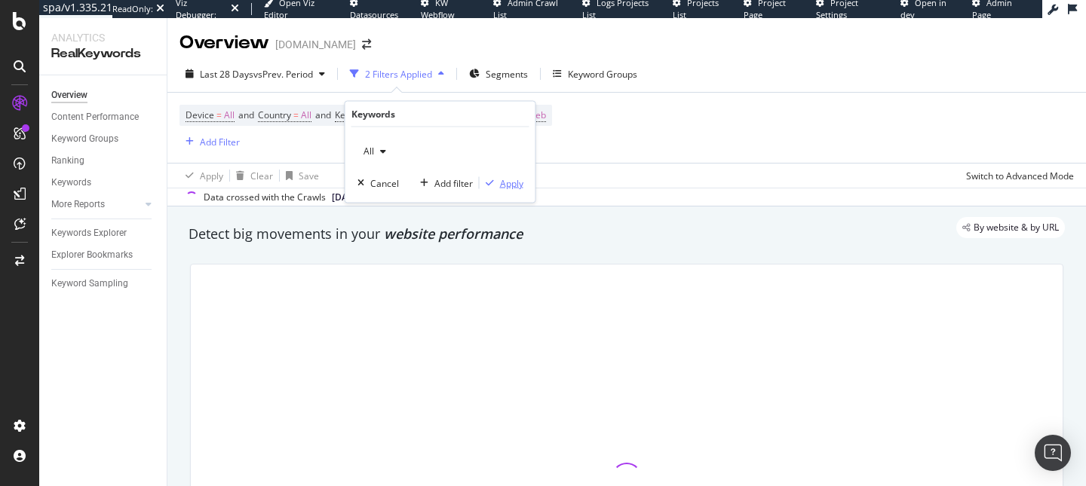
click at [500, 183] on div "Apply" at bounding box center [511, 182] width 23 height 13
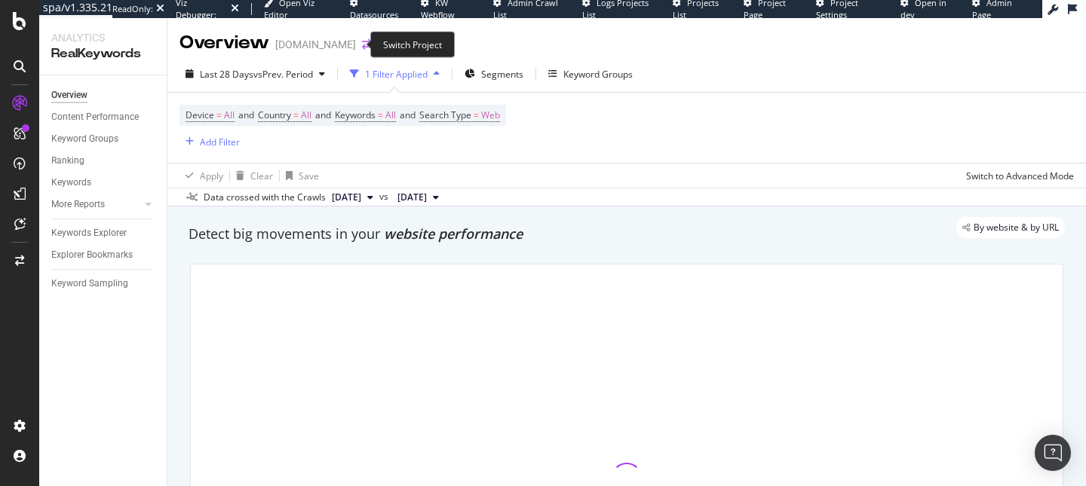
click at [362, 49] on icon "arrow-right-arrow-left" at bounding box center [366, 44] width 9 height 11
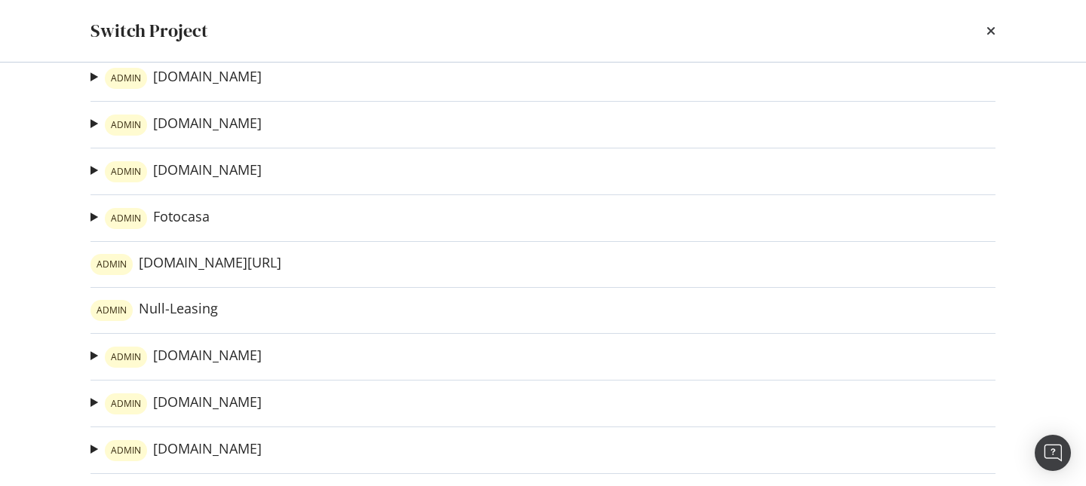
scroll to position [741, 0]
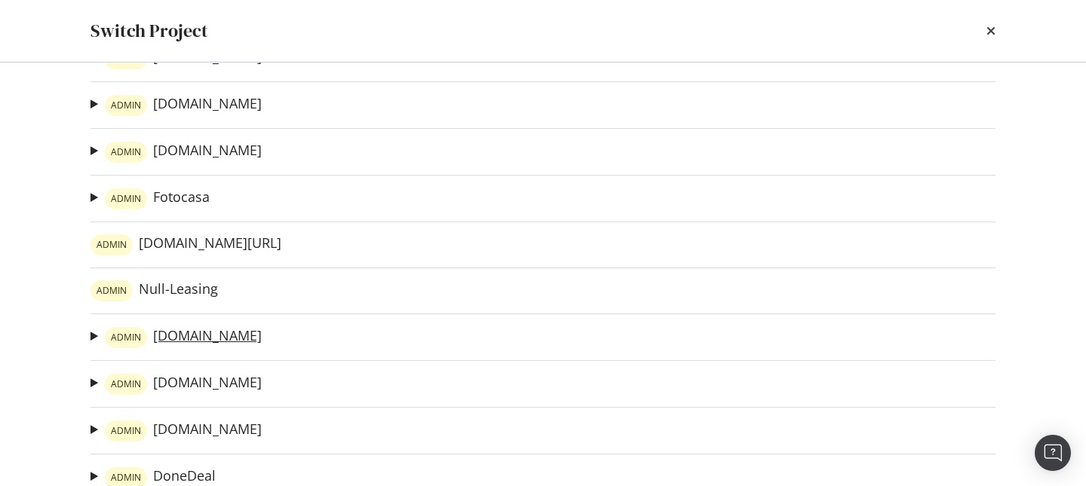
click at [191, 337] on link "ADMIN 2ememain.be" at bounding box center [183, 337] width 157 height 21
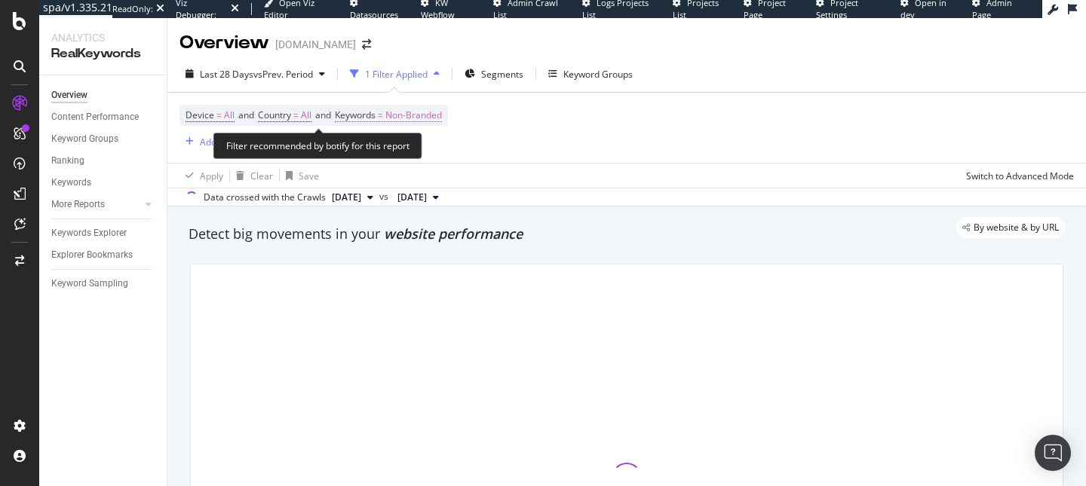
click at [420, 118] on span "Non-Branded" at bounding box center [413, 115] width 57 height 21
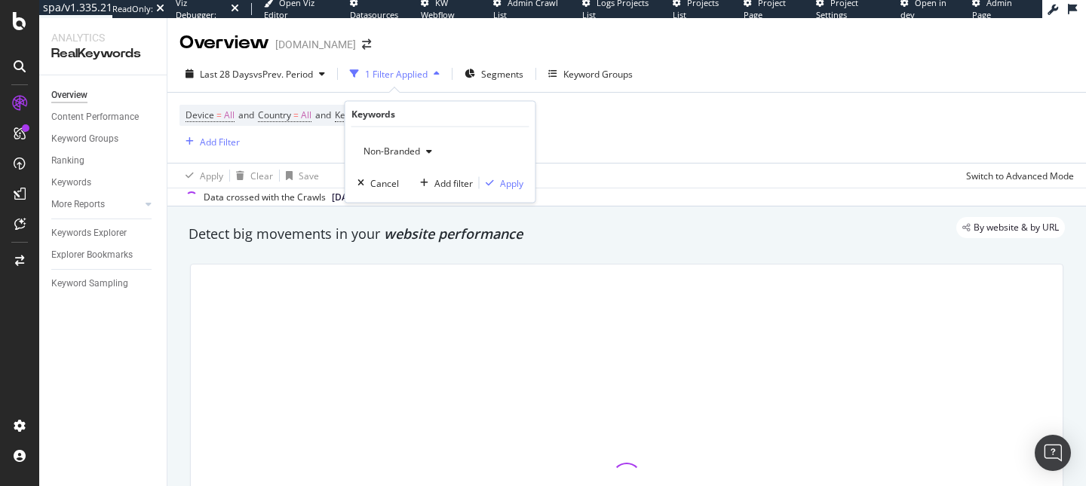
click at [394, 148] on span "Non-Branded" at bounding box center [388, 151] width 63 height 13
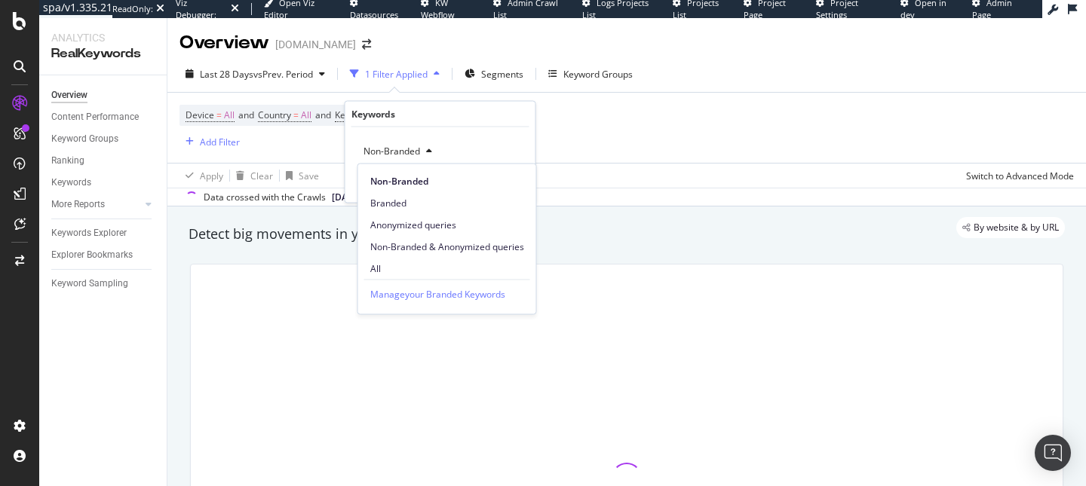
click at [393, 259] on div at bounding box center [626, 478] width 891 height 452
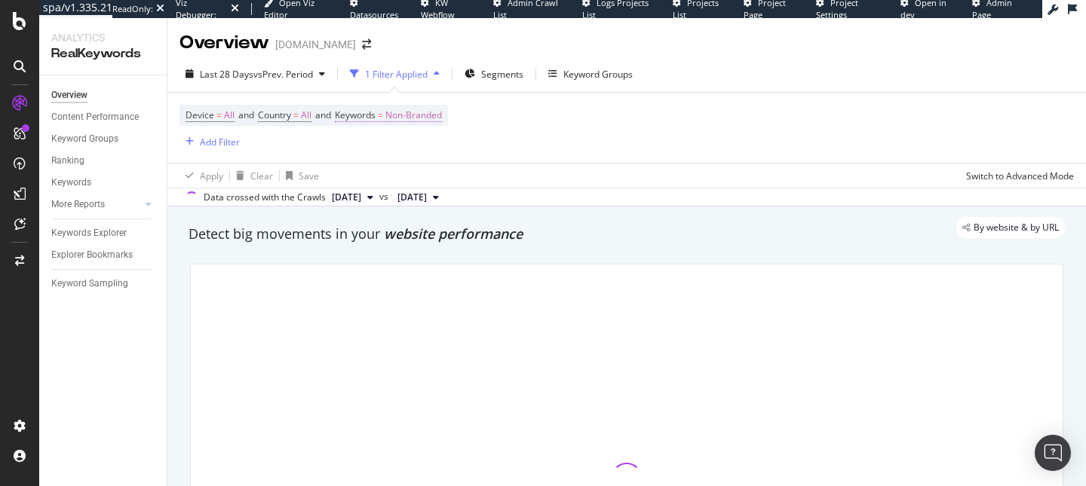
click at [406, 116] on span "Non-Branded" at bounding box center [413, 115] width 57 height 21
click at [395, 143] on div "Non-Branded" at bounding box center [397, 151] width 81 height 23
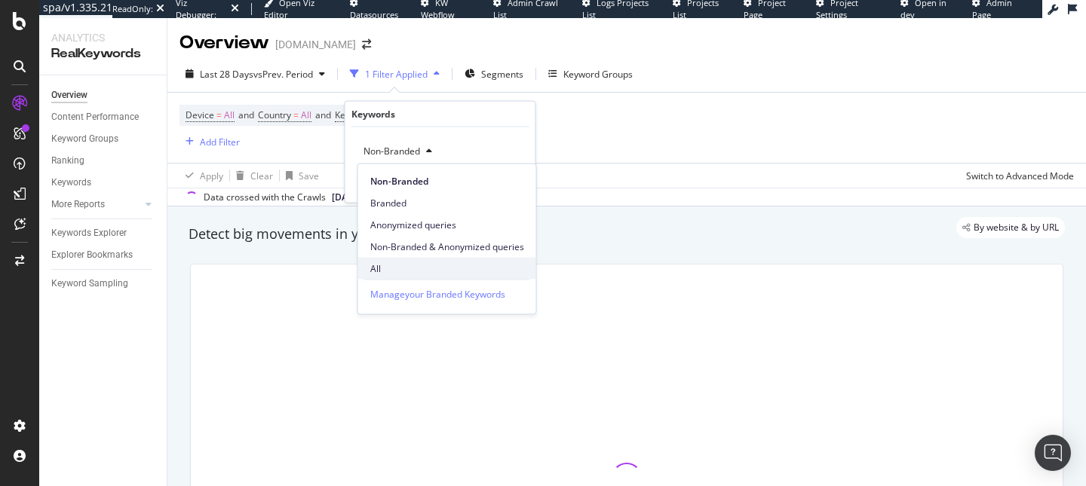
click at [377, 270] on span "All" at bounding box center [447, 269] width 154 height 14
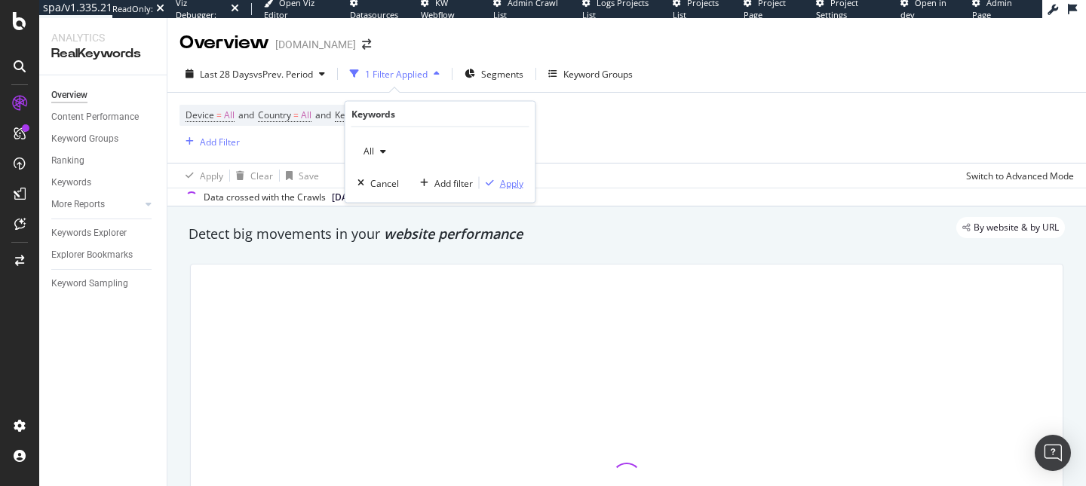
click at [492, 182] on icon "button" at bounding box center [490, 183] width 8 height 9
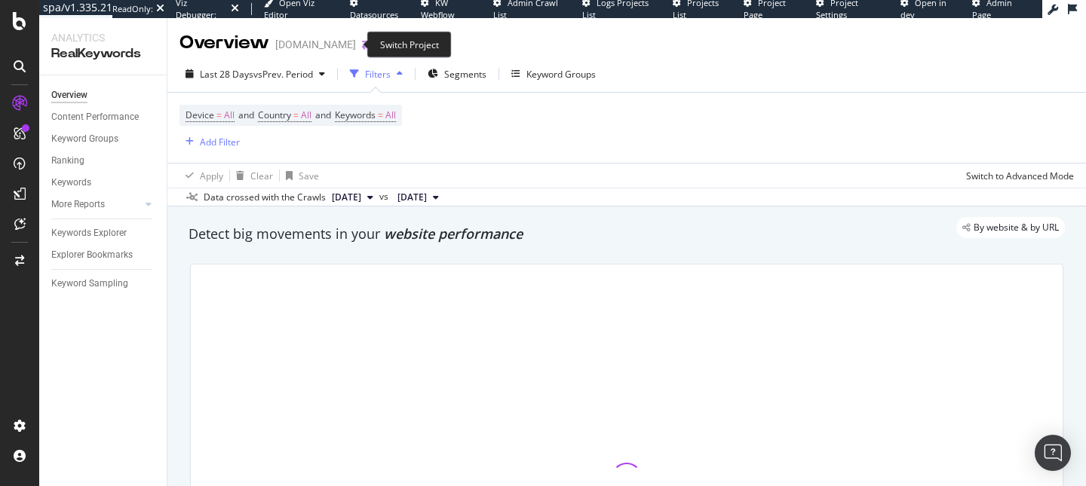
click at [362, 48] on icon "arrow-right-arrow-left" at bounding box center [366, 44] width 9 height 11
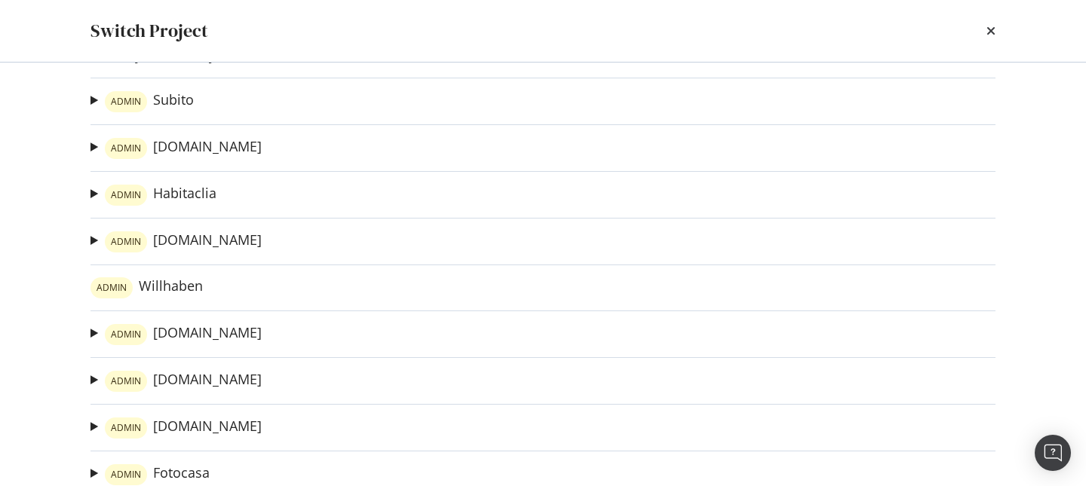
scroll to position [551, 0]
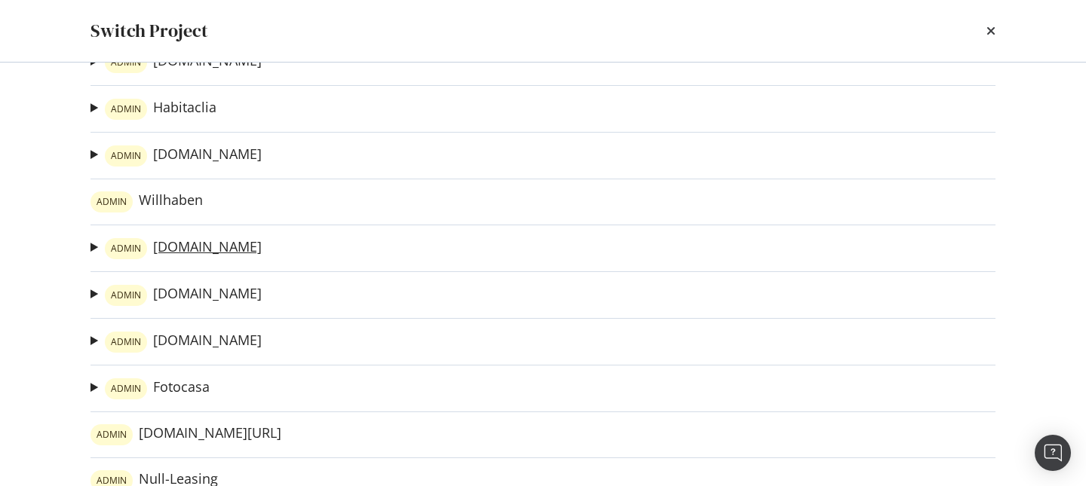
click at [184, 243] on link "ADMIN 2dehands.be" at bounding box center [183, 248] width 157 height 21
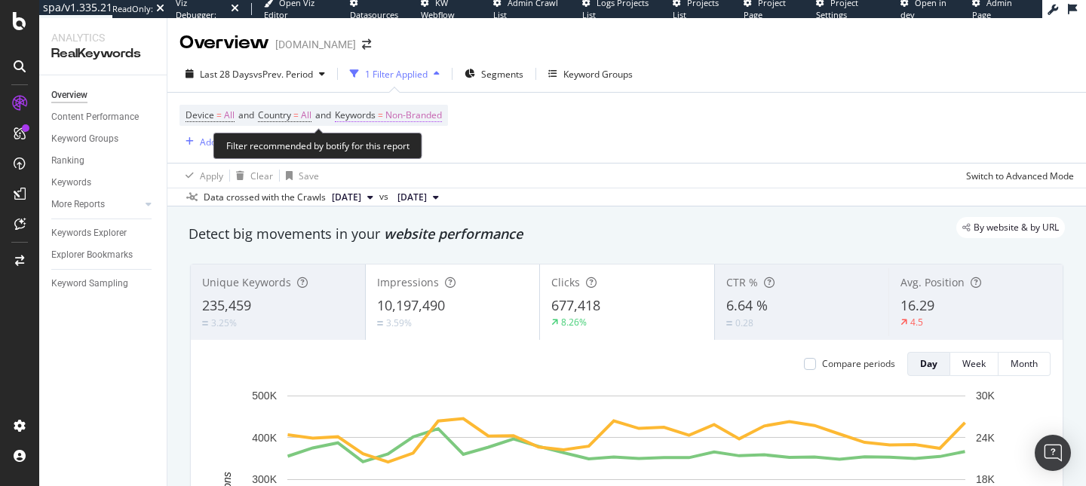
click at [375, 110] on span "Keywords" at bounding box center [355, 115] width 41 height 13
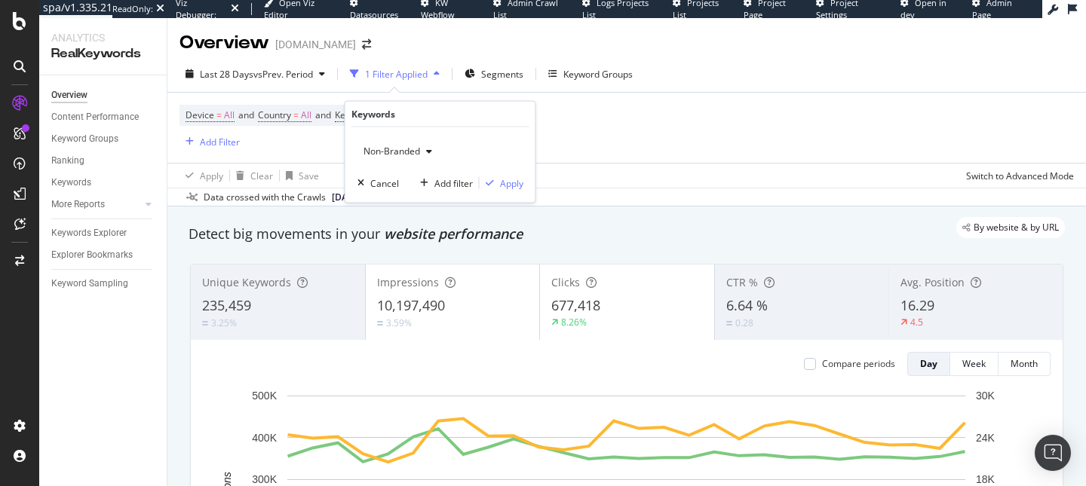
click at [403, 155] on span "Non-Branded" at bounding box center [388, 151] width 63 height 13
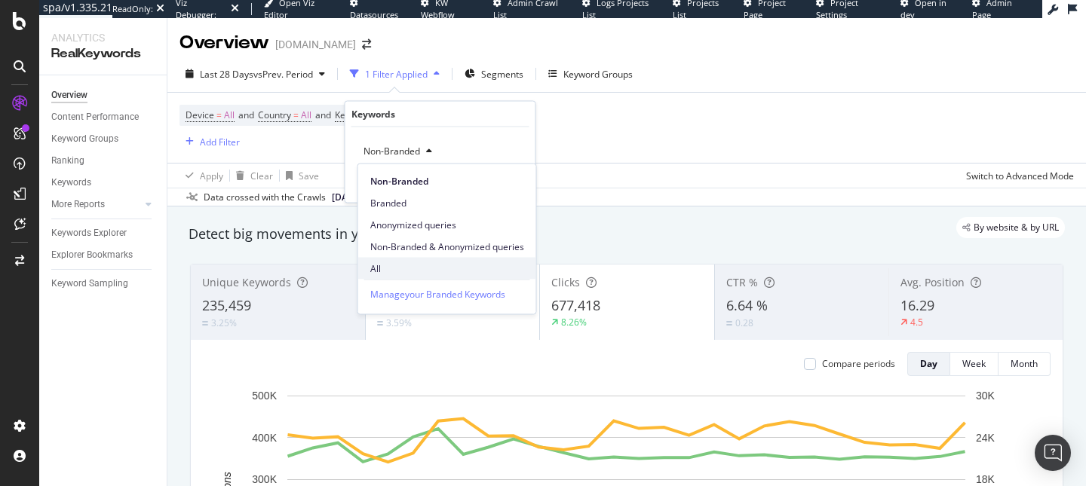
click at [388, 268] on span "All" at bounding box center [447, 269] width 154 height 14
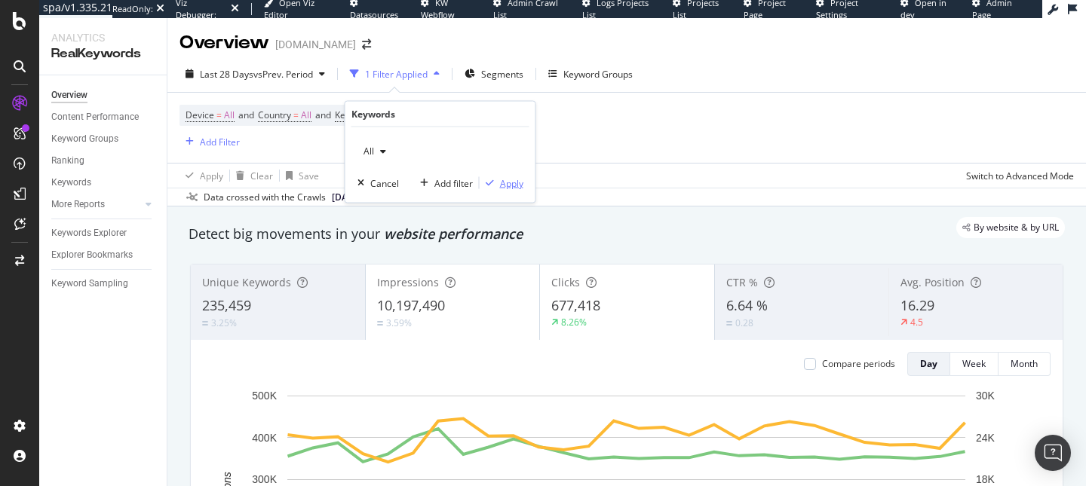
click at [494, 185] on div "button" at bounding box center [490, 183] width 20 height 9
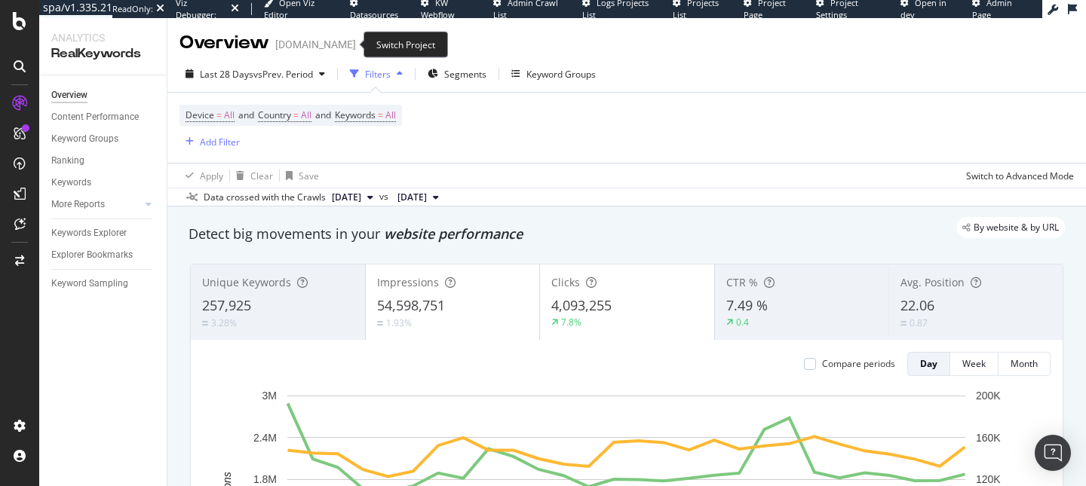
click at [362, 44] on icon "arrow-right-arrow-left" at bounding box center [366, 44] width 9 height 11
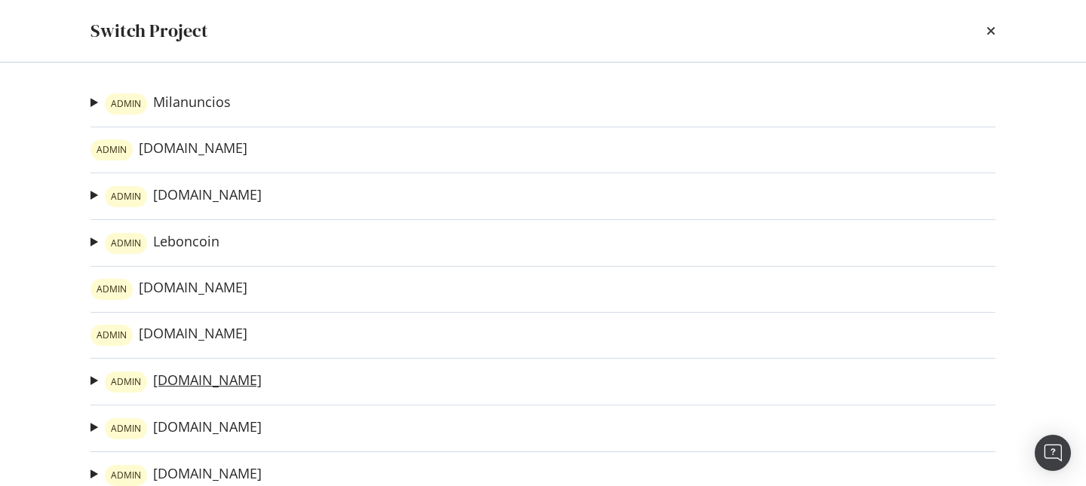
click at [170, 378] on link "ADMIN Kleinanzeigen.de" at bounding box center [183, 382] width 157 height 21
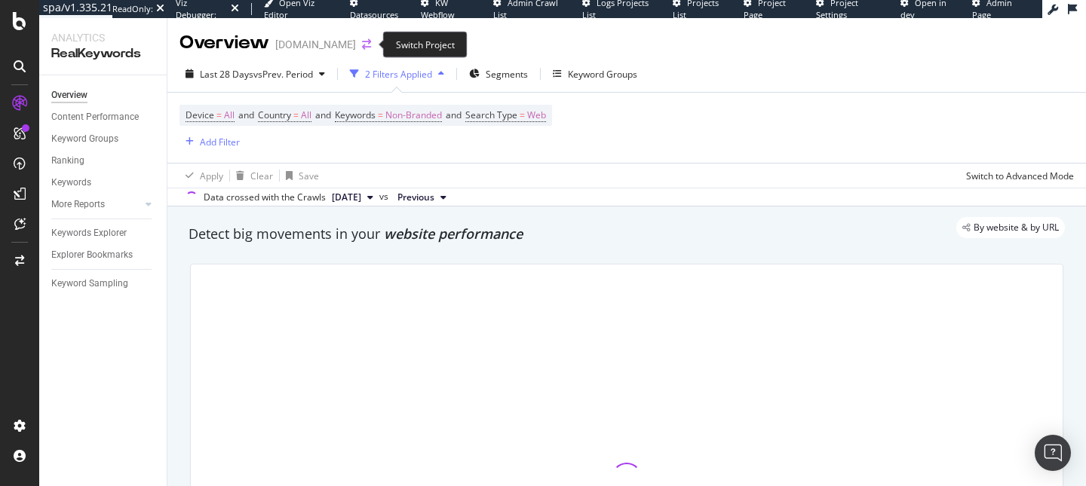
click at [365, 44] on icon "arrow-right-arrow-left" at bounding box center [366, 44] width 9 height 11
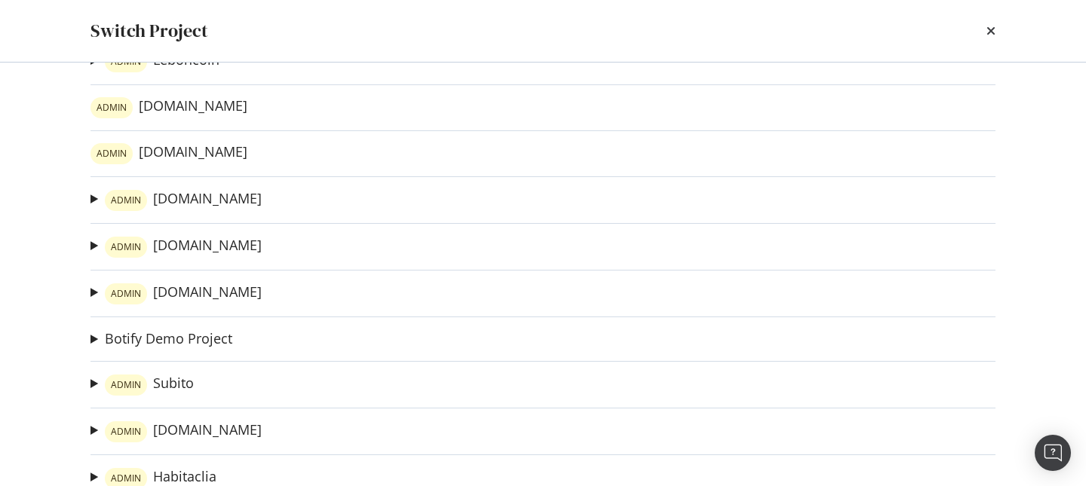
scroll to position [199, 0]
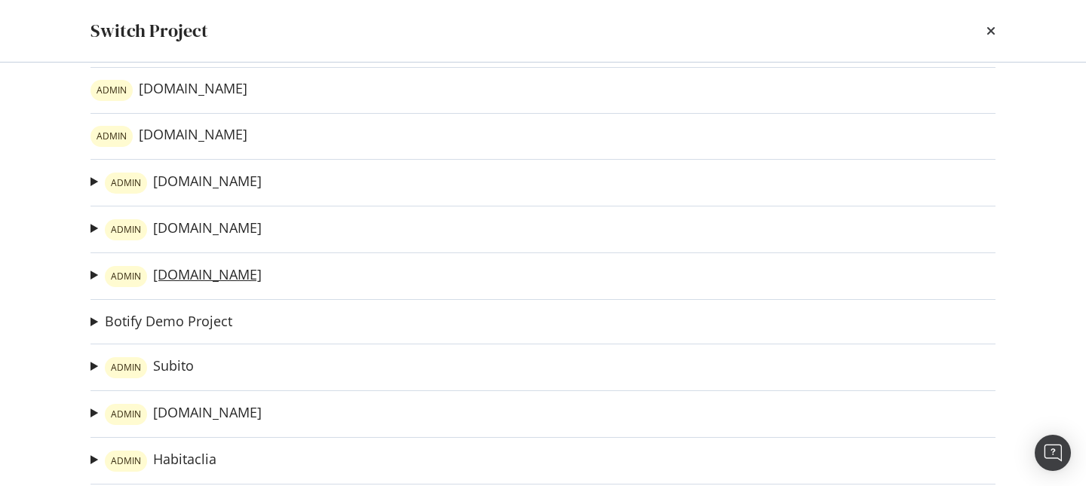
click at [201, 273] on link "ADMIN [DOMAIN_NAME]" at bounding box center [183, 276] width 157 height 21
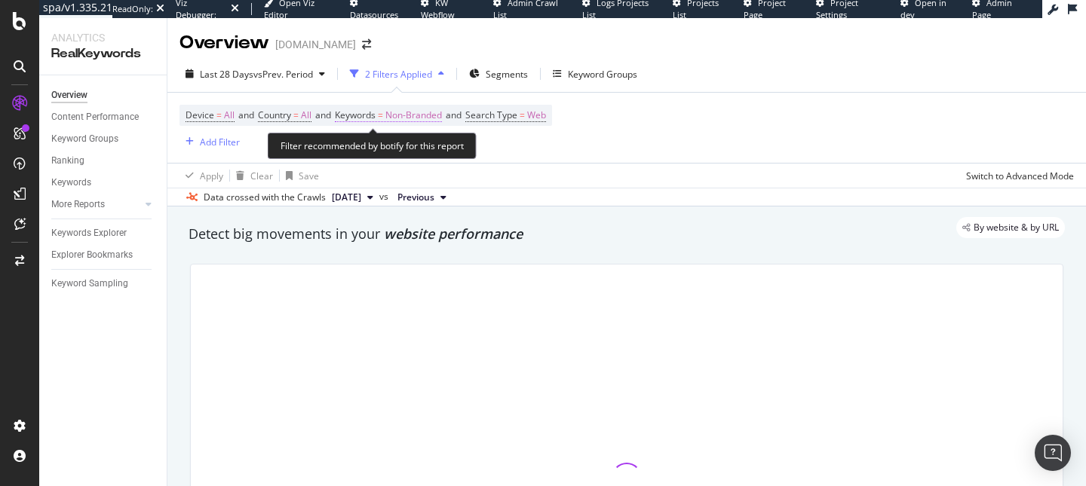
click at [414, 117] on span "Non-Branded" at bounding box center [413, 115] width 57 height 21
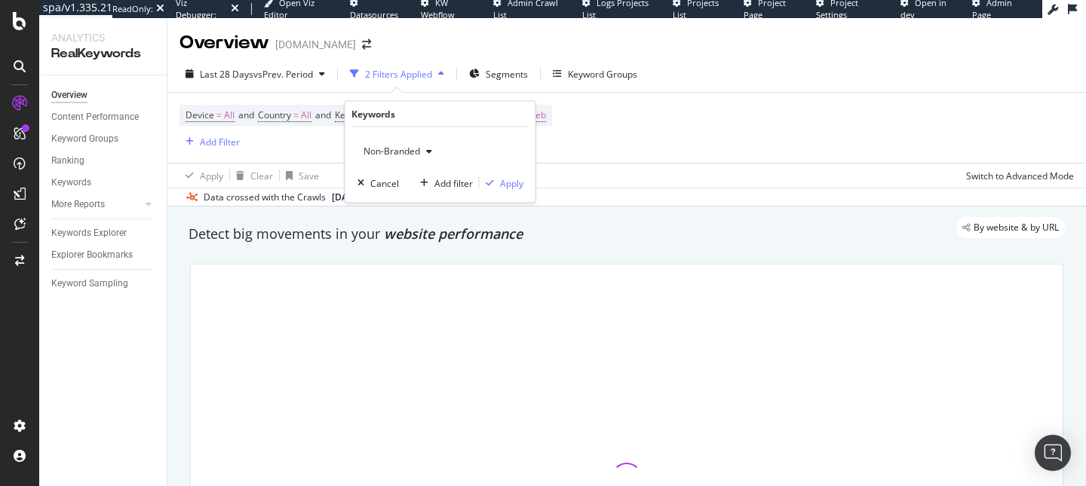
click at [403, 145] on span "Non-Branded" at bounding box center [388, 151] width 63 height 13
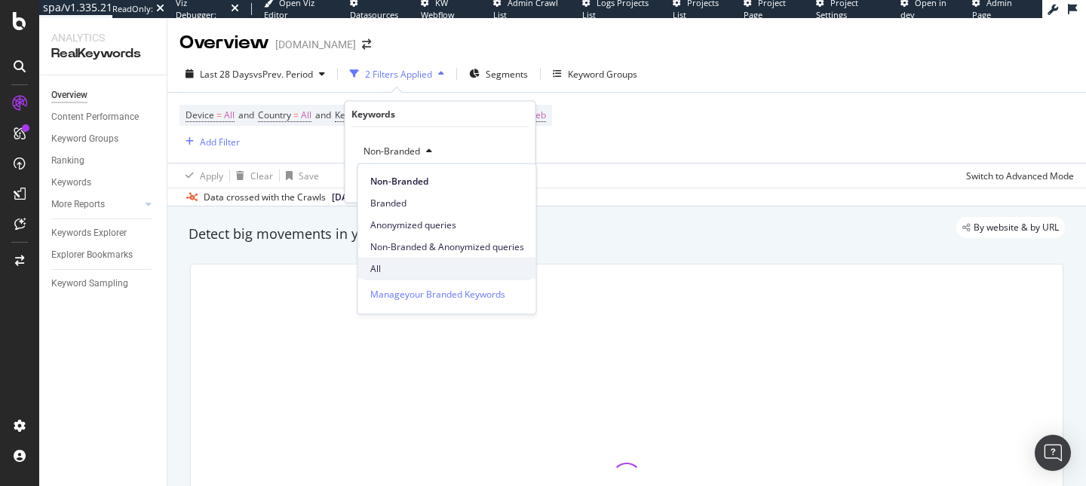
click at [400, 271] on span "All" at bounding box center [447, 269] width 154 height 14
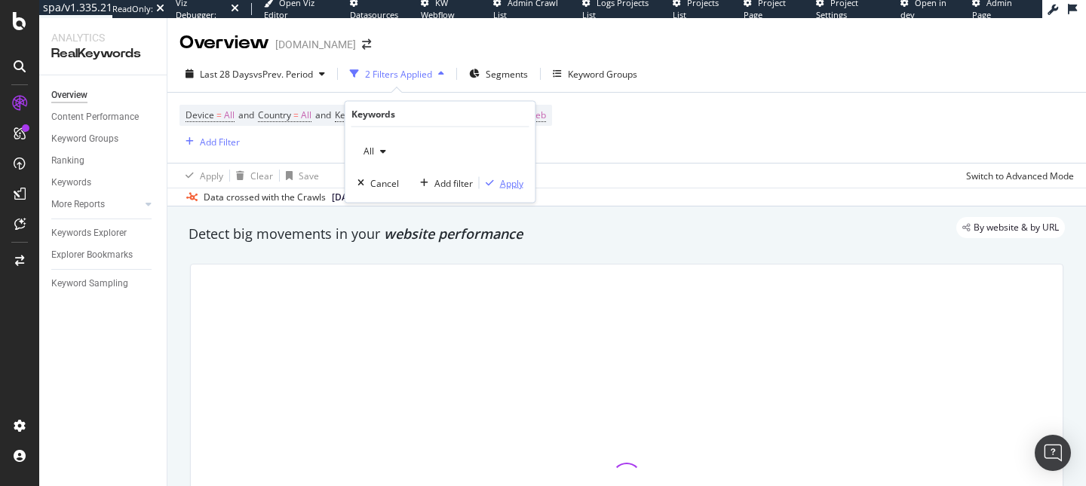
click at [510, 189] on button "Apply" at bounding box center [502, 183] width 44 height 15
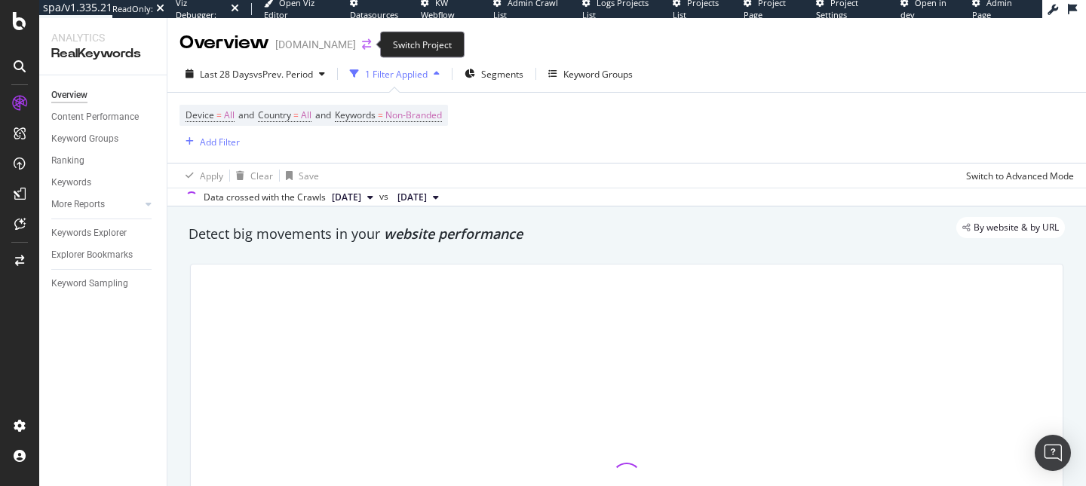
click at [362, 41] on icon "arrow-right-arrow-left" at bounding box center [366, 44] width 9 height 11
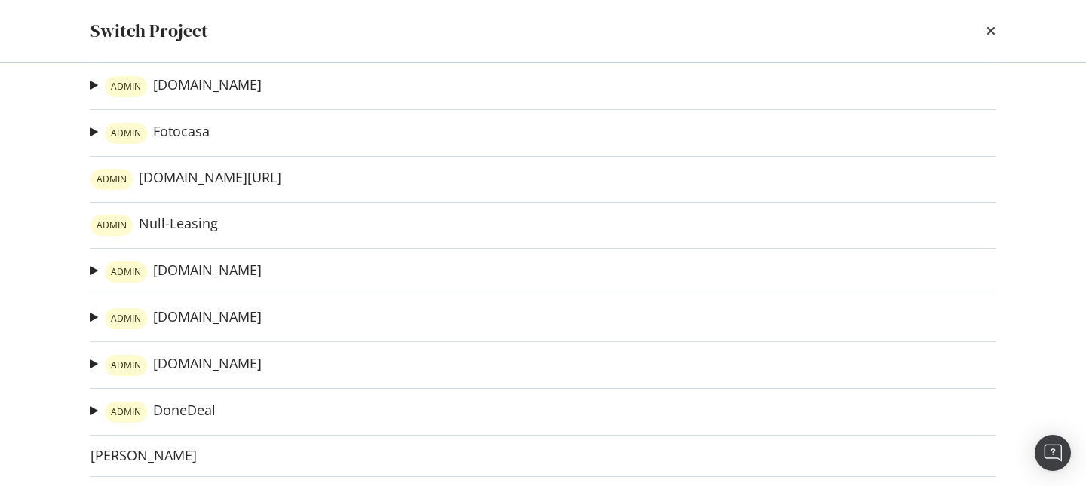
scroll to position [812, 0]
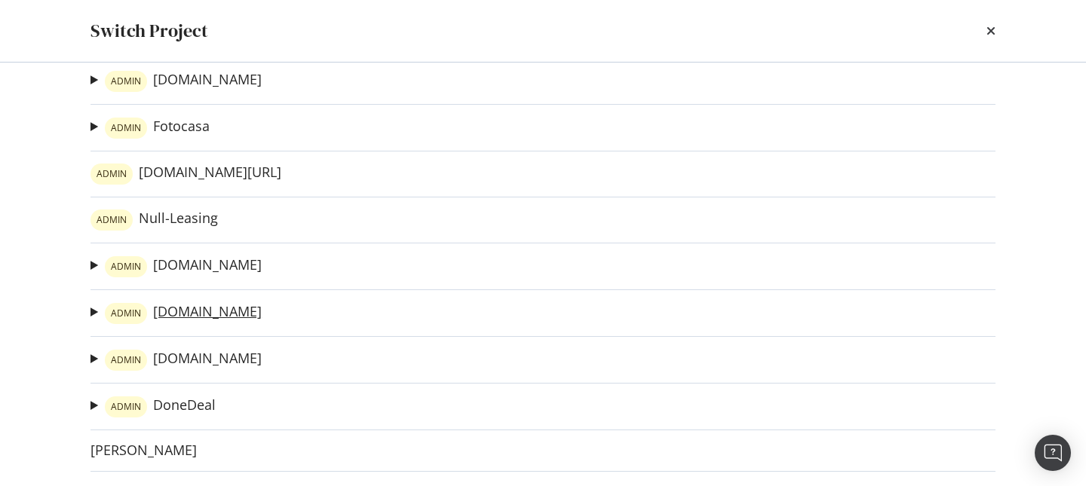
click at [189, 308] on link "ADMIN [DOMAIN_NAME]" at bounding box center [183, 313] width 157 height 21
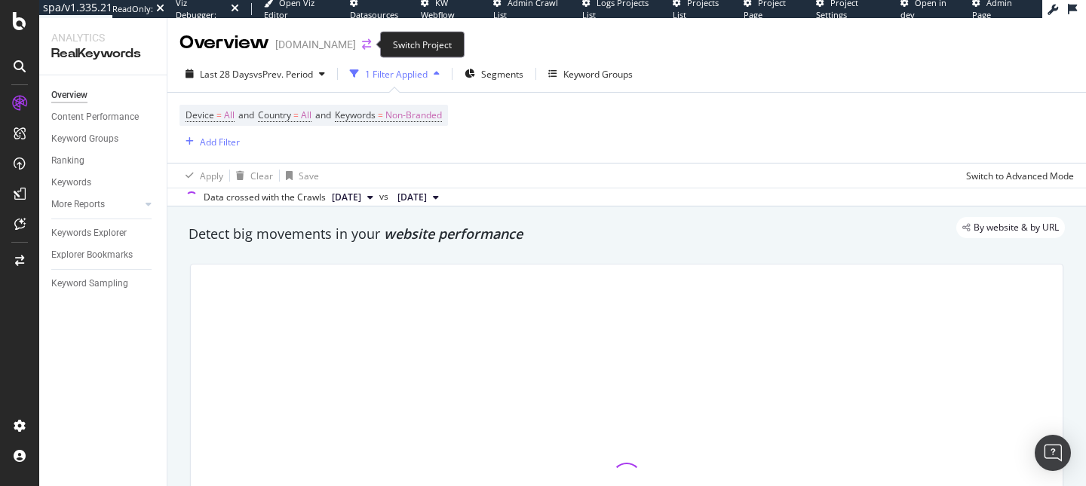
click at [362, 43] on icon "arrow-right-arrow-left" at bounding box center [366, 44] width 9 height 11
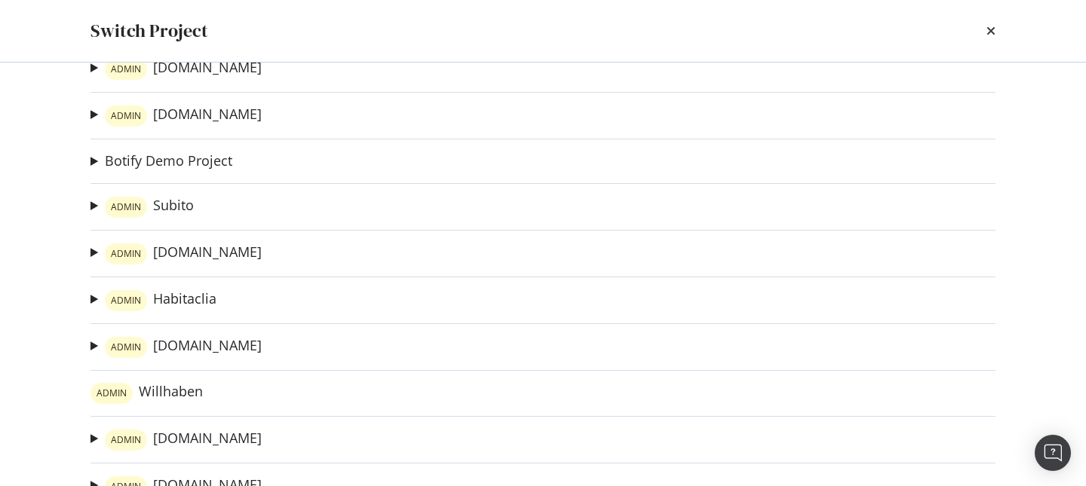
scroll to position [360, 0]
click at [185, 293] on link "ADMIN Habitaclia" at bounding box center [161, 300] width 112 height 21
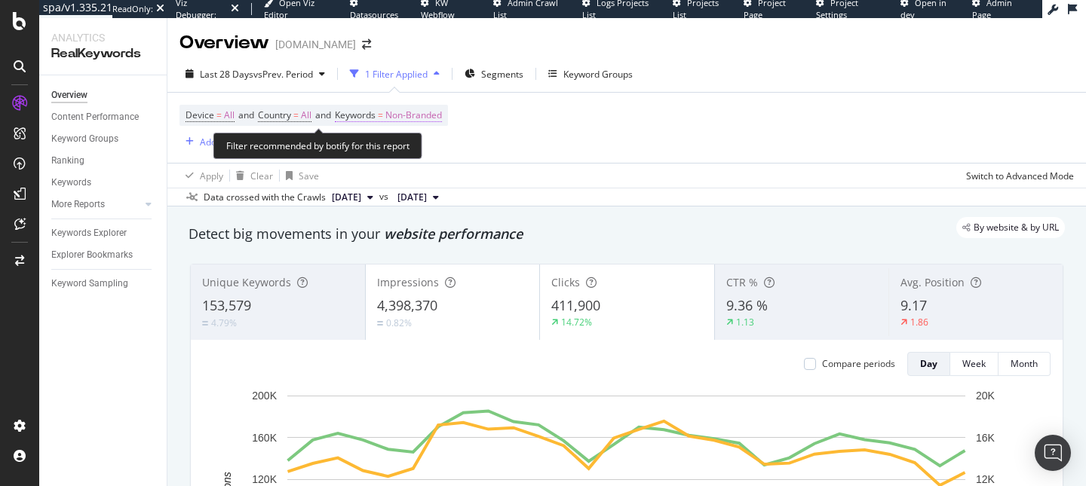
click at [401, 117] on span "Non-Branded" at bounding box center [413, 115] width 57 height 21
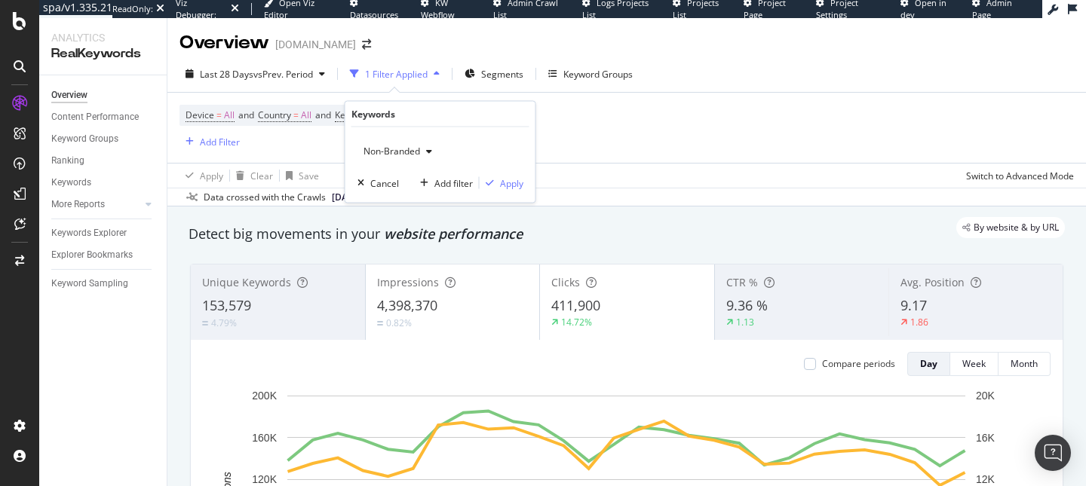
click at [393, 153] on span "Non-Branded" at bounding box center [388, 151] width 63 height 13
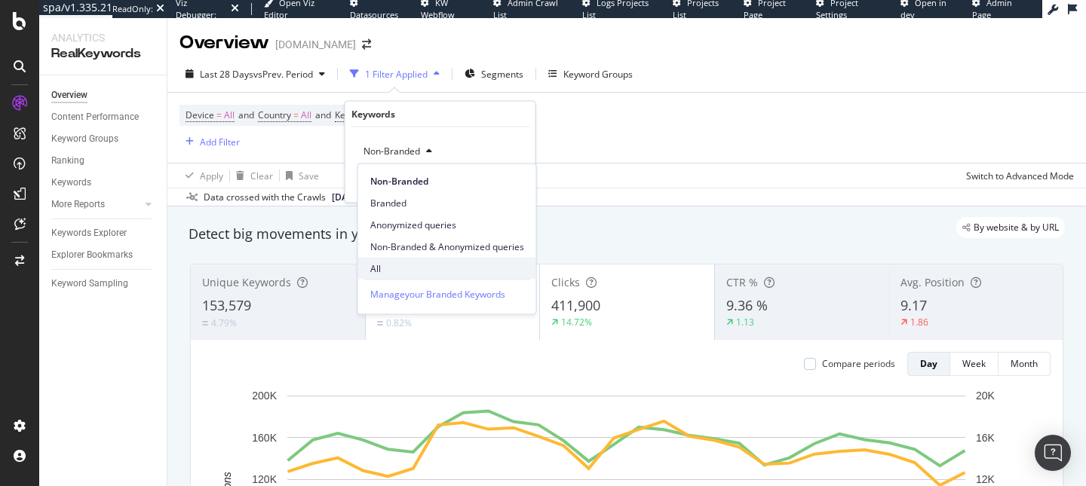
click at [385, 260] on div "All" at bounding box center [447, 269] width 178 height 22
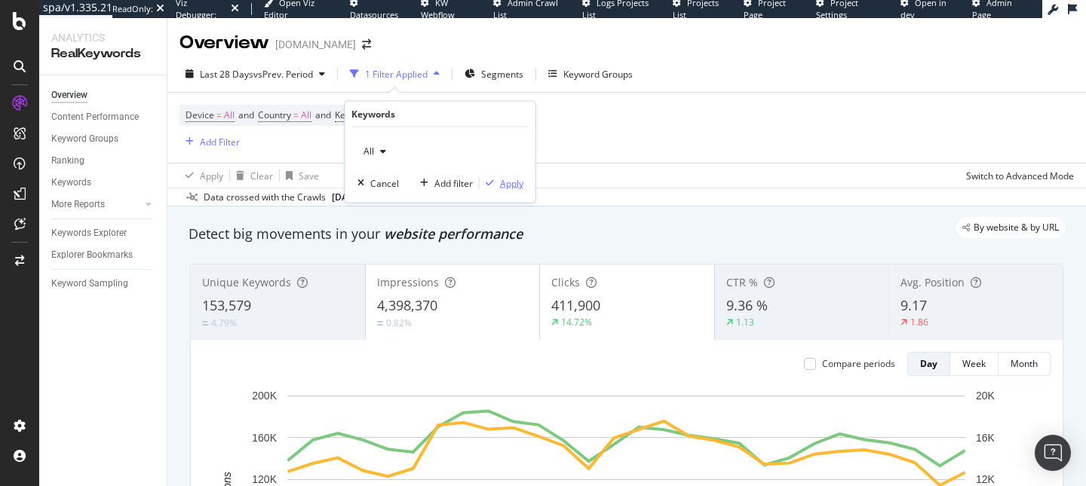
click at [500, 185] on div "Apply" at bounding box center [511, 182] width 23 height 13
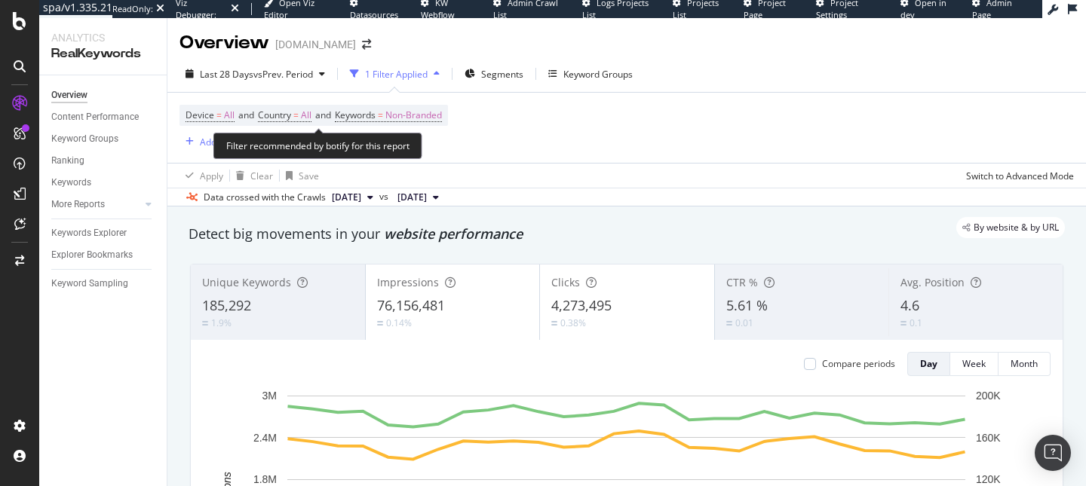
click at [388, 124] on span "Device = All and Country = All and Keywords = Non-Branded" at bounding box center [313, 115] width 256 height 21
click at [388, 108] on span "Device = All and Country = All and Keywords = Non-Branded" at bounding box center [313, 115] width 256 height 21
click at [387, 124] on span "Device = All and Country = All and Keywords = Non-Branded" at bounding box center [313, 115] width 256 height 21
click at [386, 116] on span "Keywords = Non-Branded" at bounding box center [388, 116] width 107 height 14
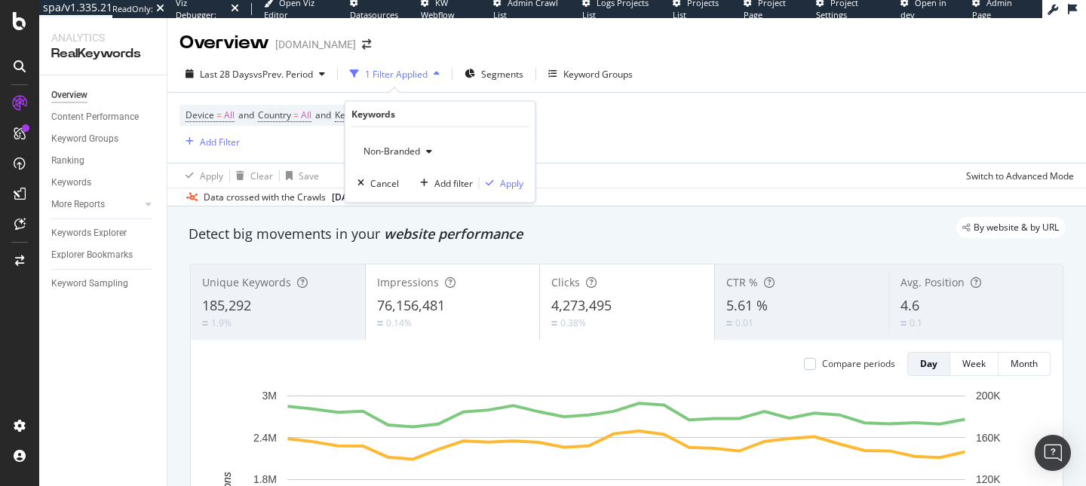
click at [397, 151] on span "Non-Branded" at bounding box center [388, 151] width 63 height 13
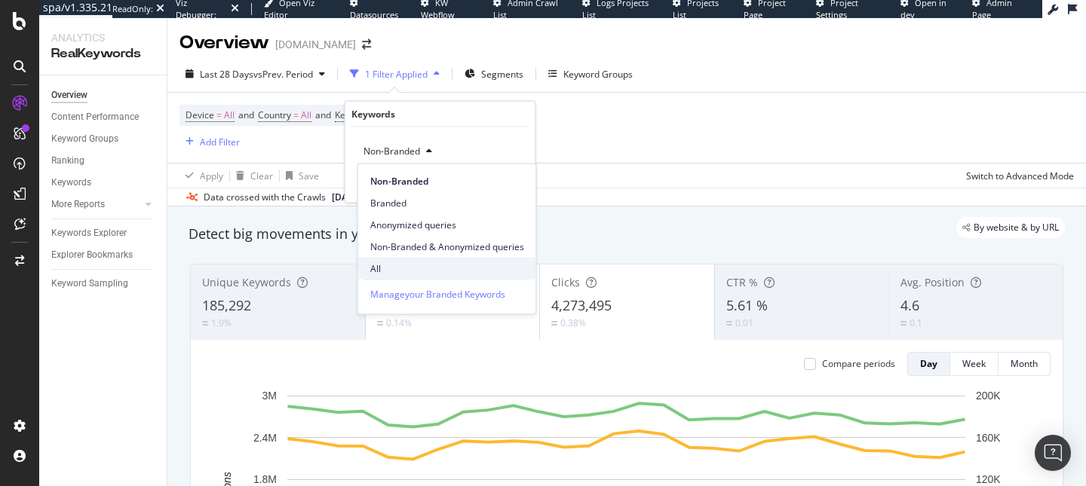
click at [385, 262] on span "All" at bounding box center [447, 269] width 154 height 14
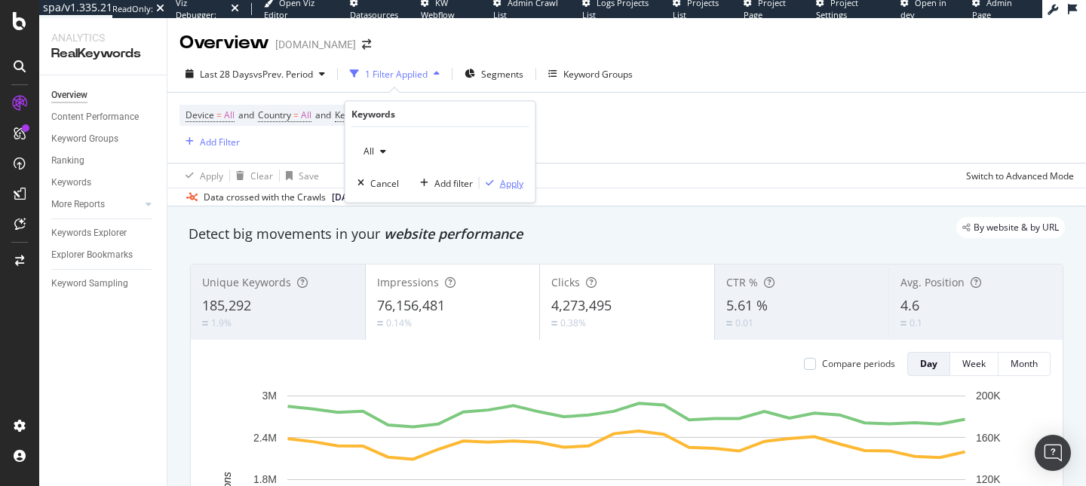
click at [500, 185] on div "Apply" at bounding box center [511, 182] width 23 height 13
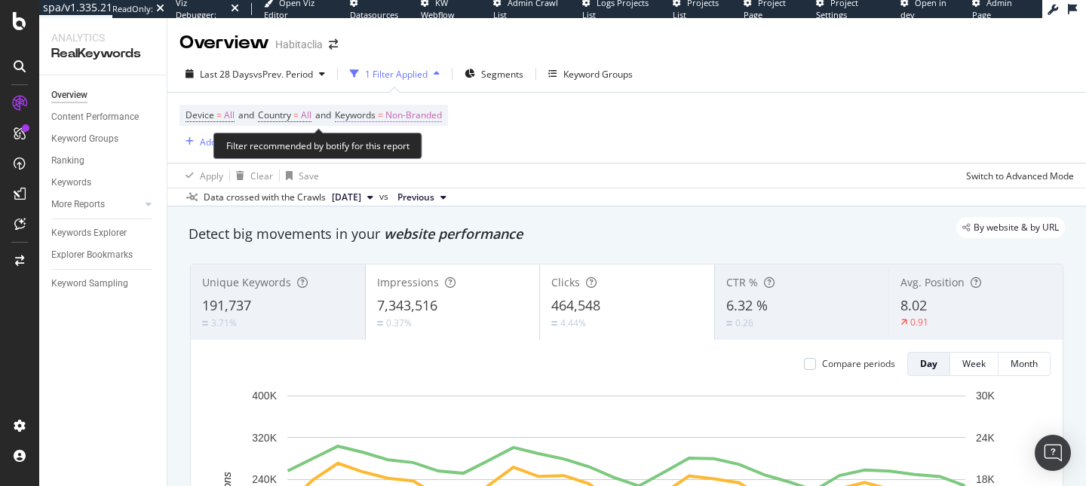
click at [383, 118] on span "=" at bounding box center [380, 115] width 5 height 13
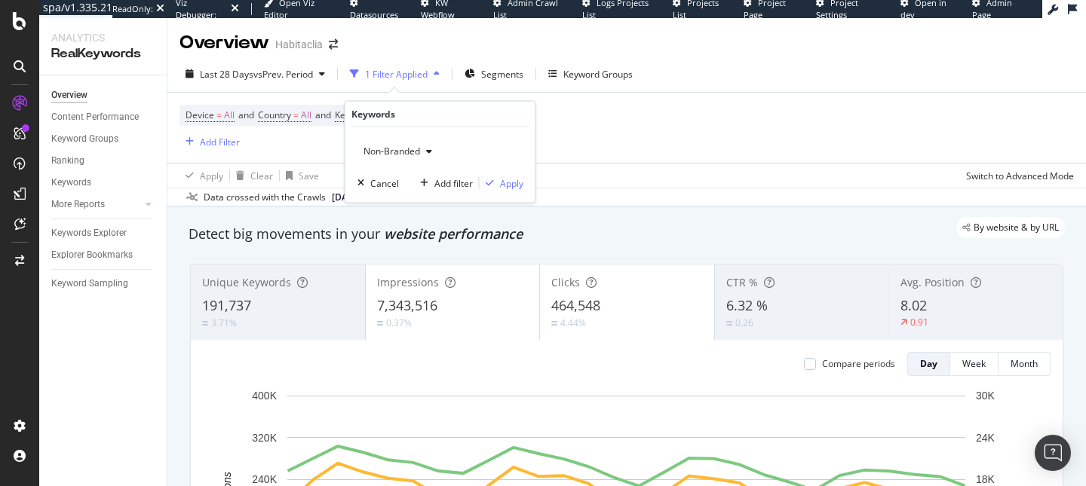
click at [400, 156] on span "Non-Branded" at bounding box center [388, 151] width 63 height 13
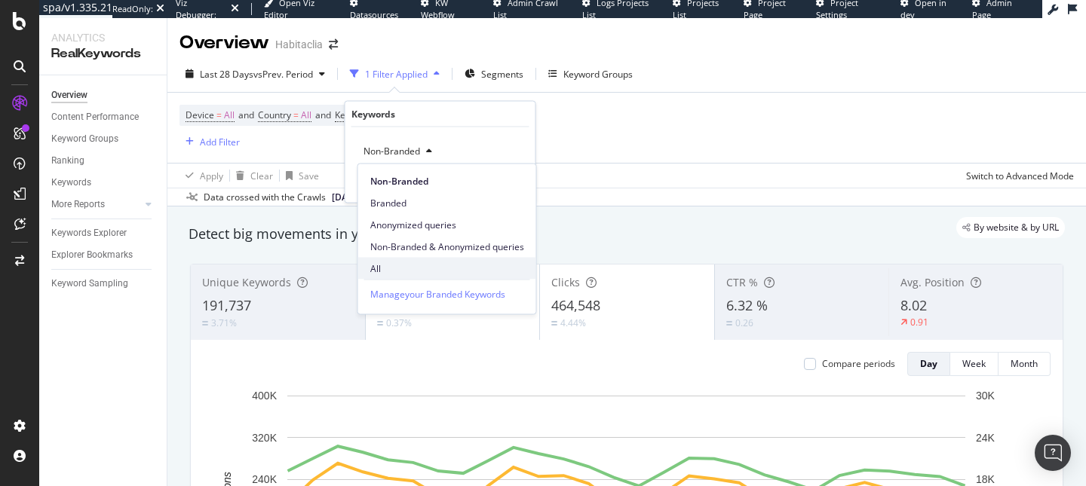
click at [394, 262] on span "All" at bounding box center [447, 269] width 154 height 14
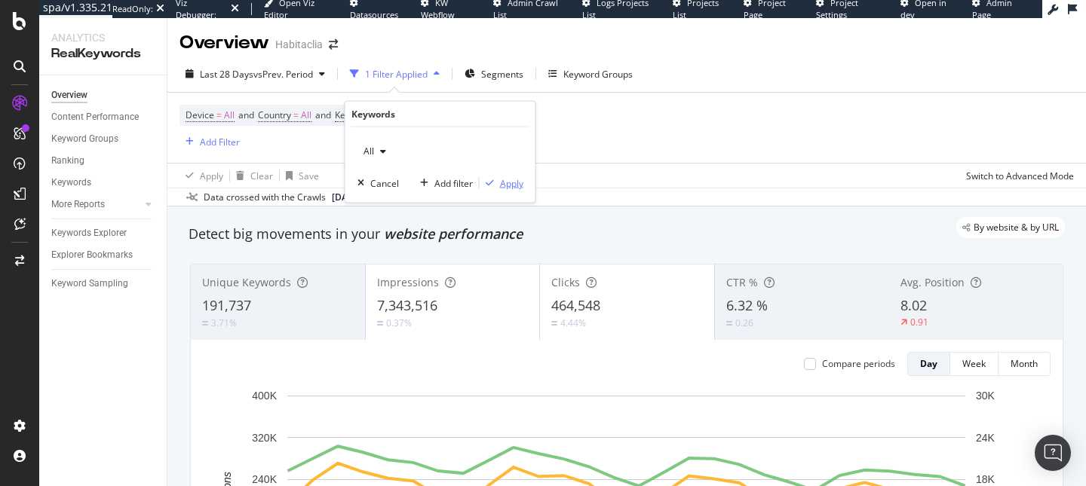
click at [504, 187] on div "Apply" at bounding box center [511, 182] width 23 height 13
